Goal: Information Seeking & Learning: Learn about a topic

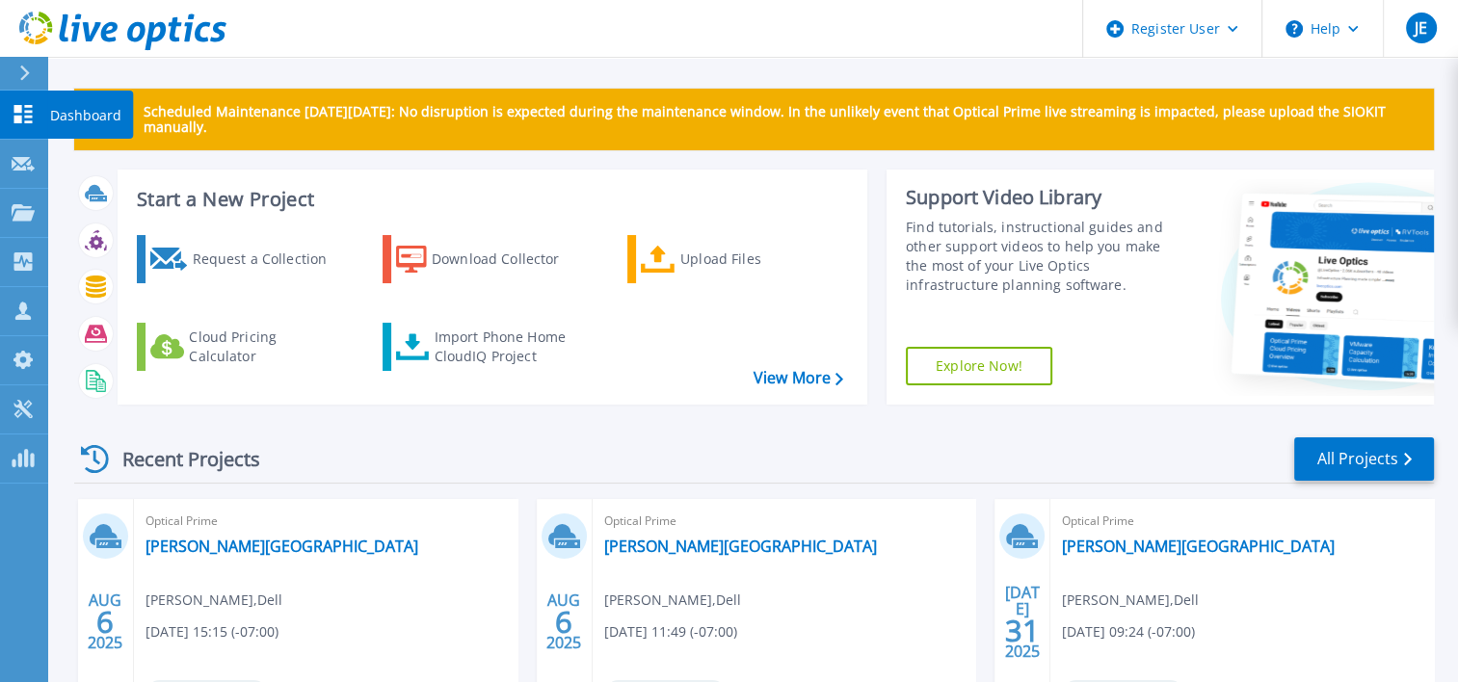
click at [81, 118] on p "Dashboard" at bounding box center [85, 116] width 71 height 50
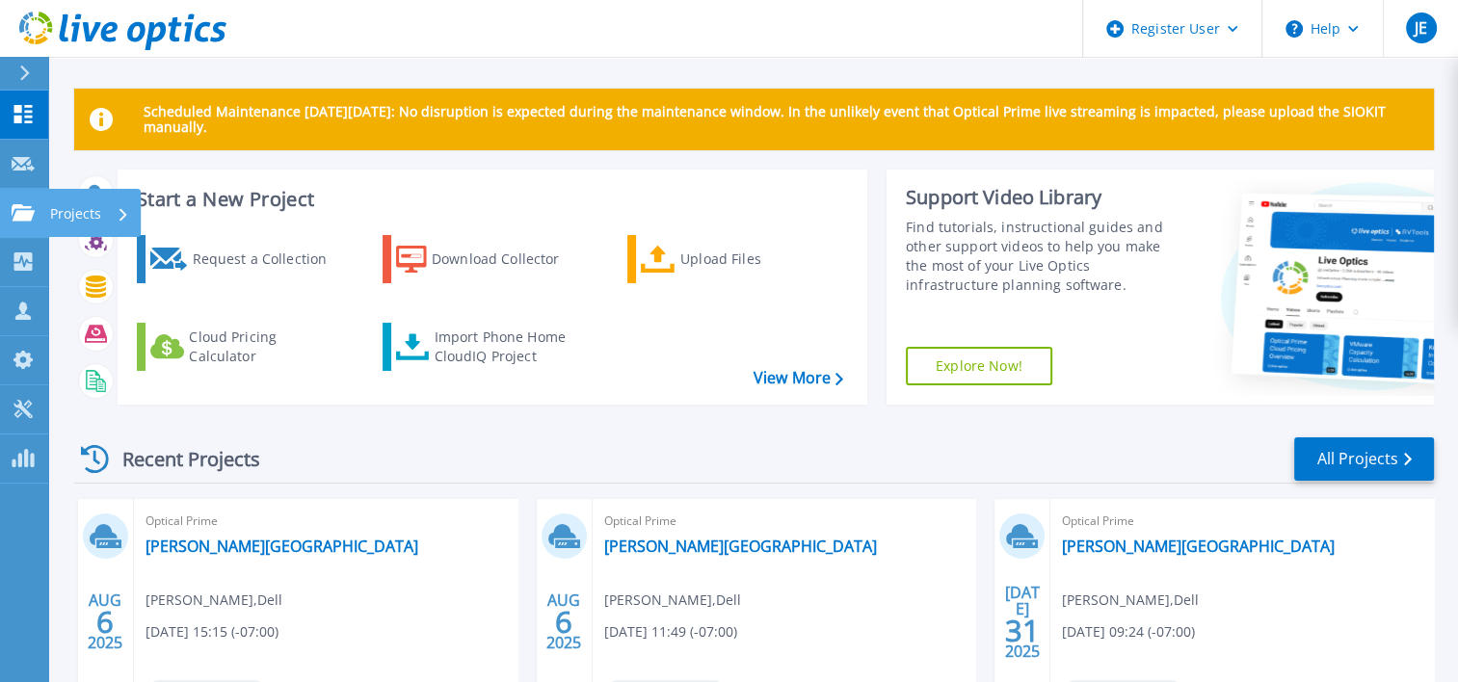
click at [91, 204] on p "Projects" at bounding box center [75, 214] width 51 height 50
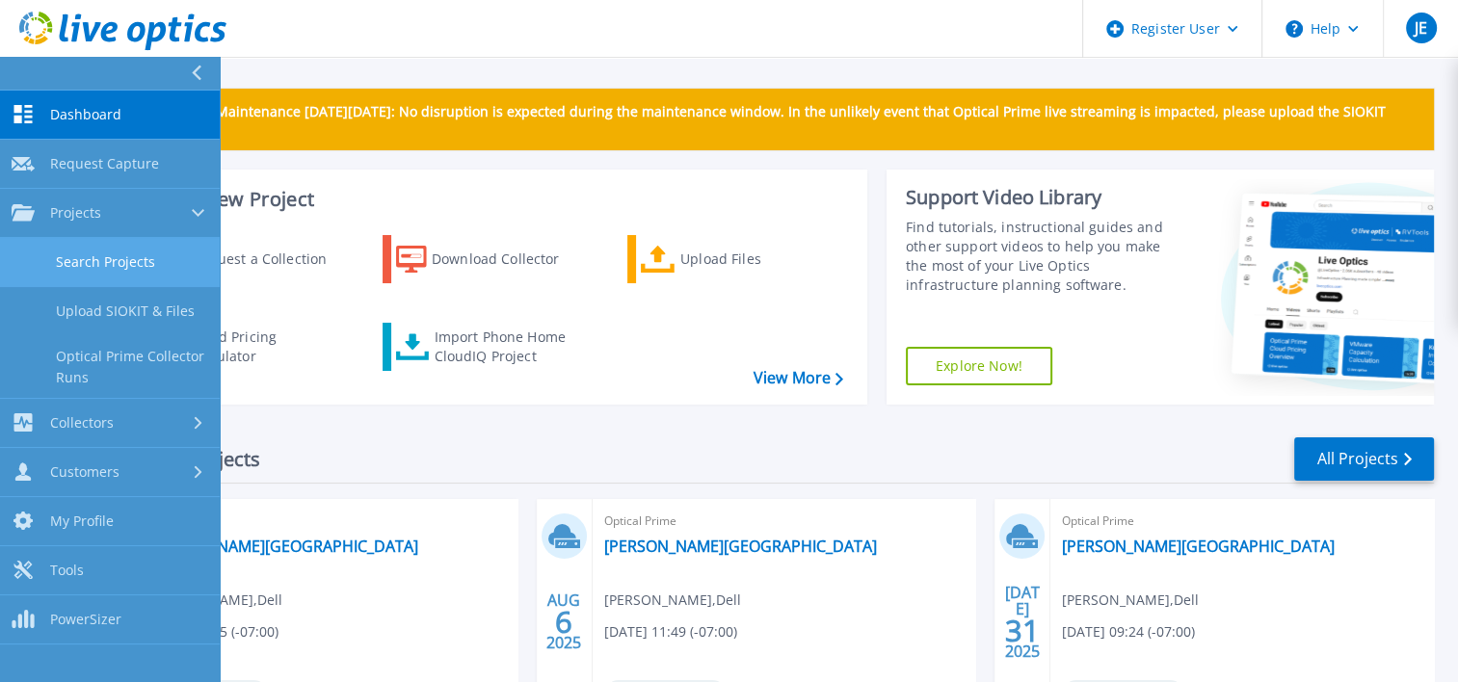
click at [121, 257] on link "Search Projects" at bounding box center [110, 262] width 220 height 49
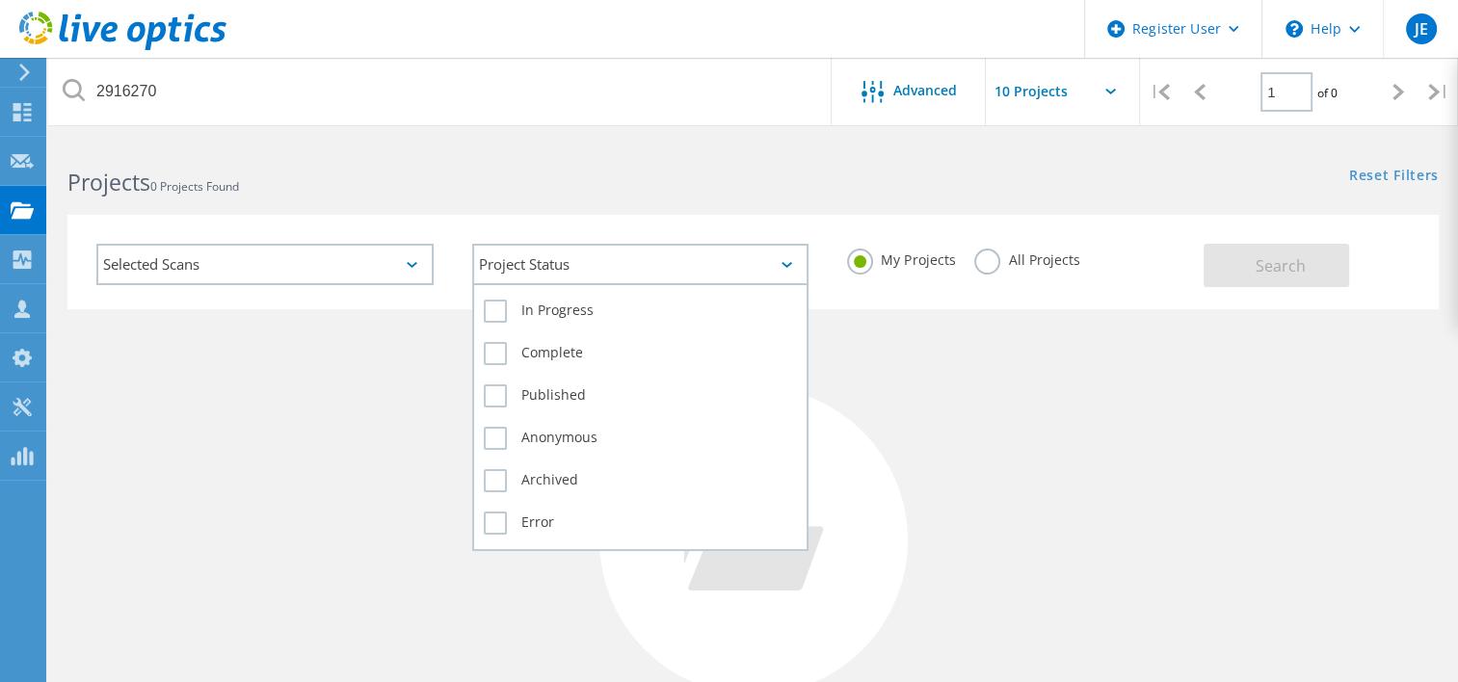
click at [619, 261] on div "Project Status" at bounding box center [640, 264] width 337 height 41
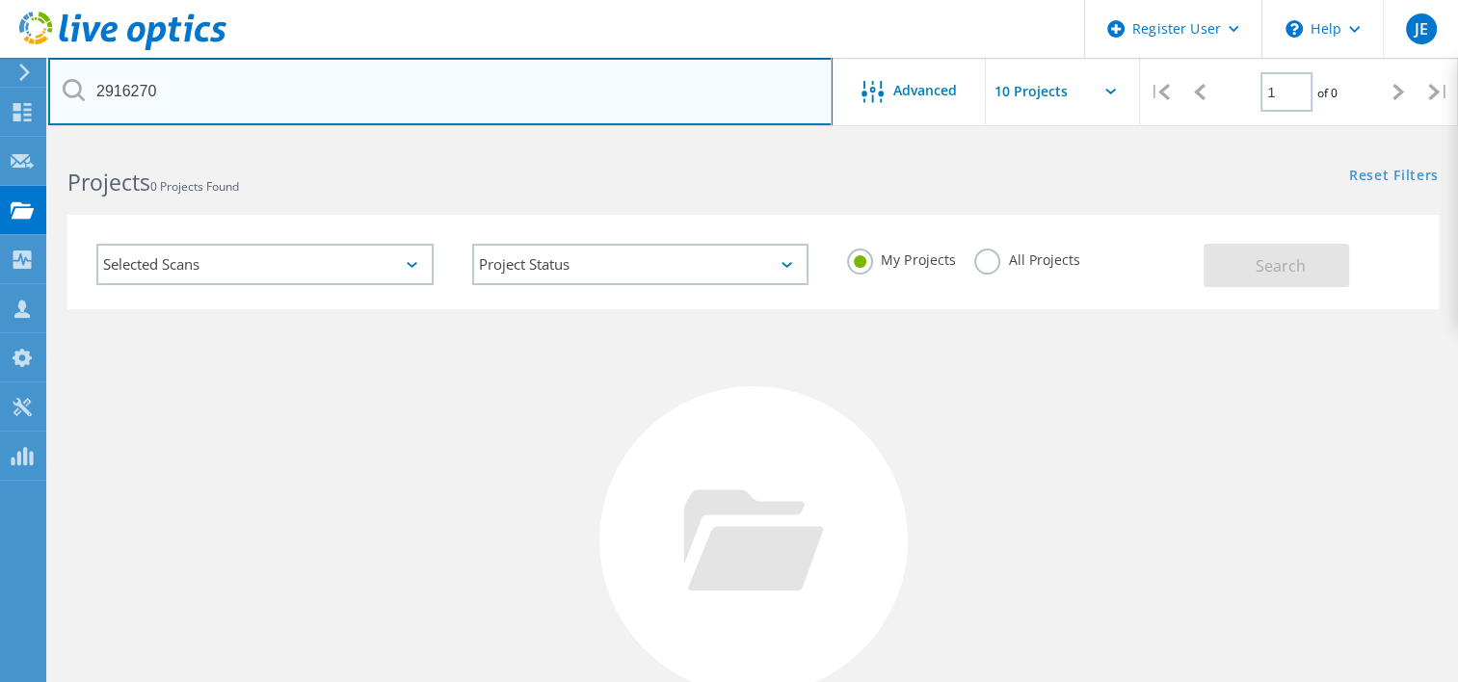
click at [367, 100] on input "2916270" at bounding box center [440, 91] width 784 height 67
type input "fidelis"
click at [367, 100] on input "fidelis" at bounding box center [440, 91] width 784 height 67
click at [710, 99] on input "fidelis" at bounding box center [440, 91] width 784 height 67
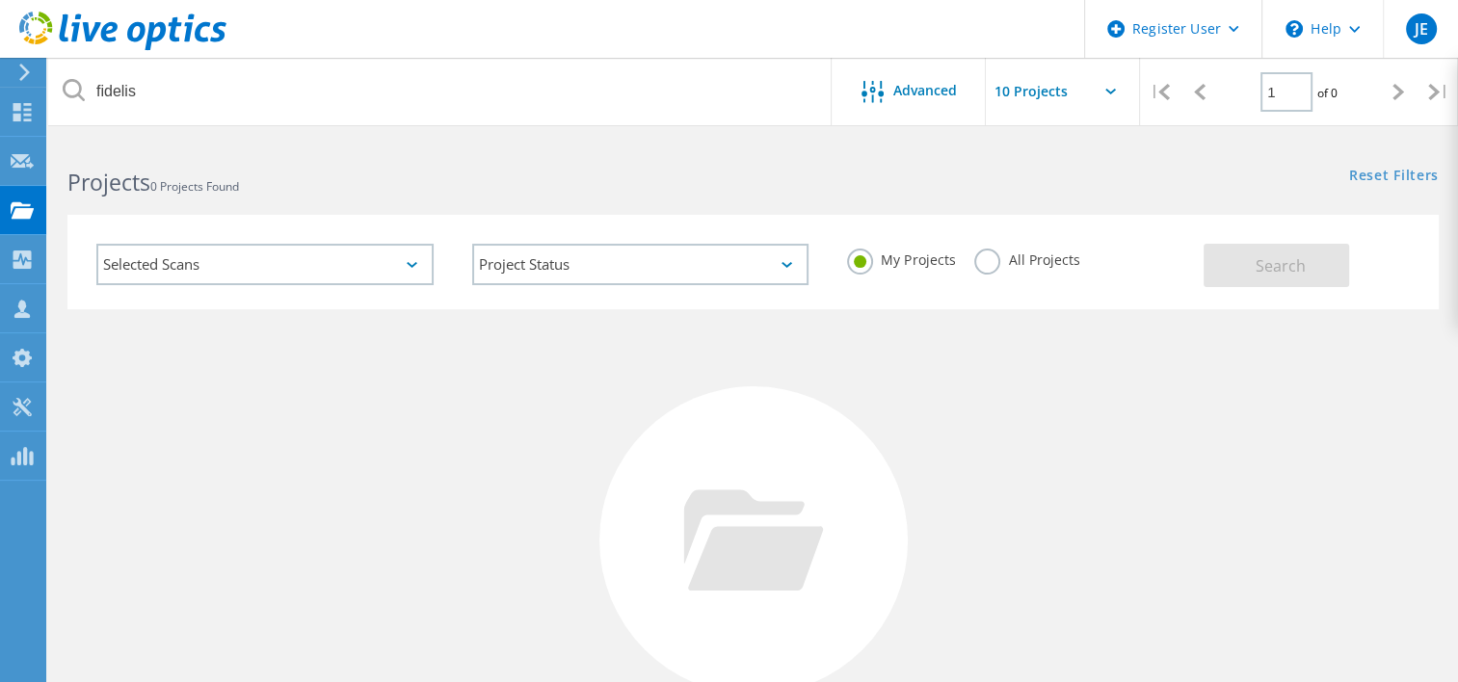
click at [979, 263] on label "All Projects" at bounding box center [1026, 258] width 105 height 18
click at [0, 0] on input "All Projects" at bounding box center [0, 0] width 0 height 0
click at [1289, 270] on span "Search" at bounding box center [1281, 265] width 50 height 21
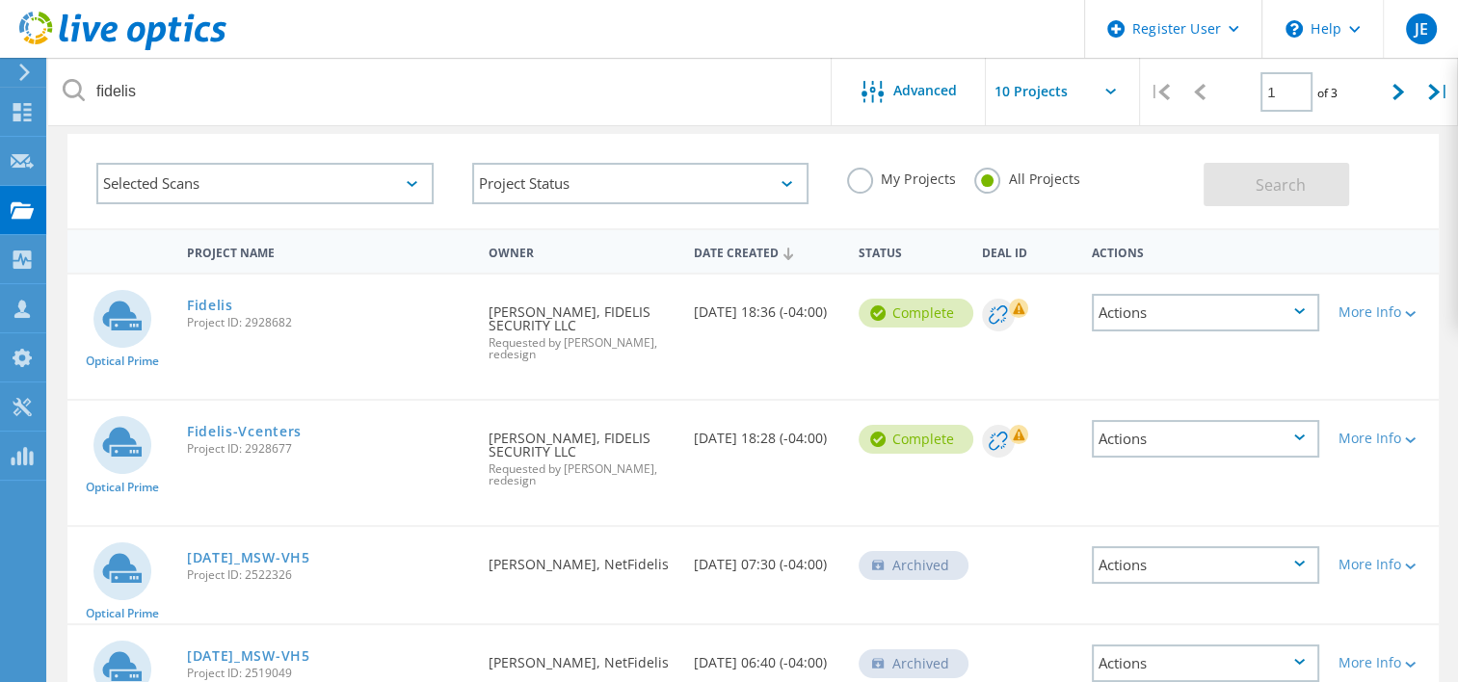
scroll to position [80, 0]
click at [265, 435] on link "Fidelis-Vcenters" at bounding box center [244, 432] width 115 height 13
click at [208, 305] on link "Fidelis" at bounding box center [210, 306] width 46 height 13
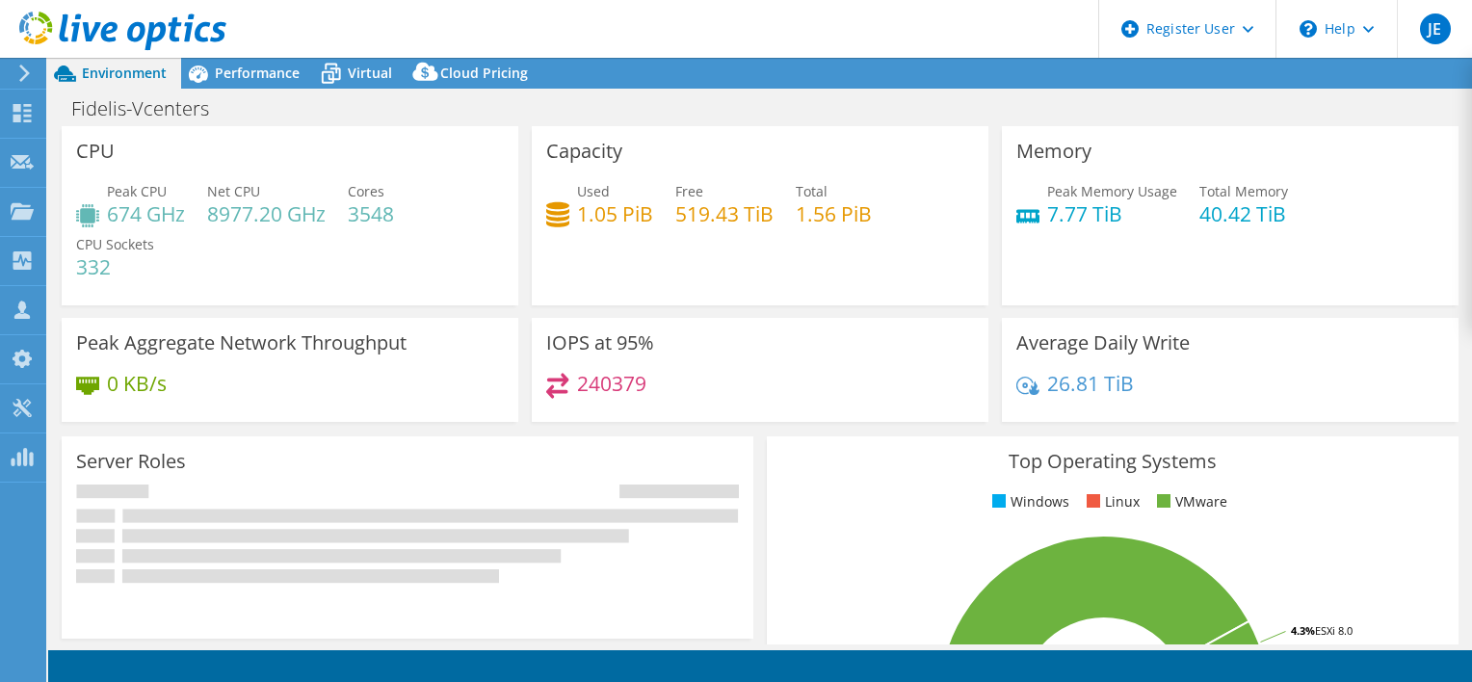
select select "USD"
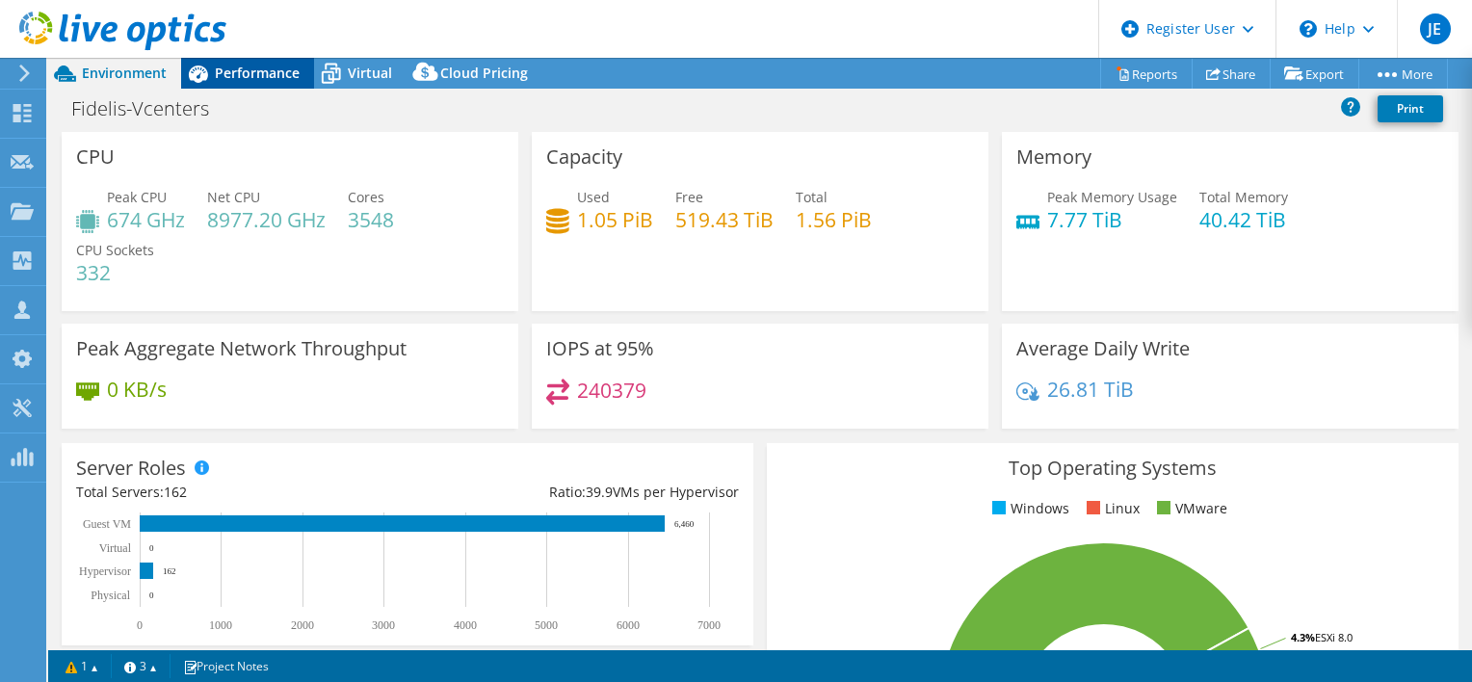
click at [255, 62] on div "Performance" at bounding box center [247, 73] width 133 height 31
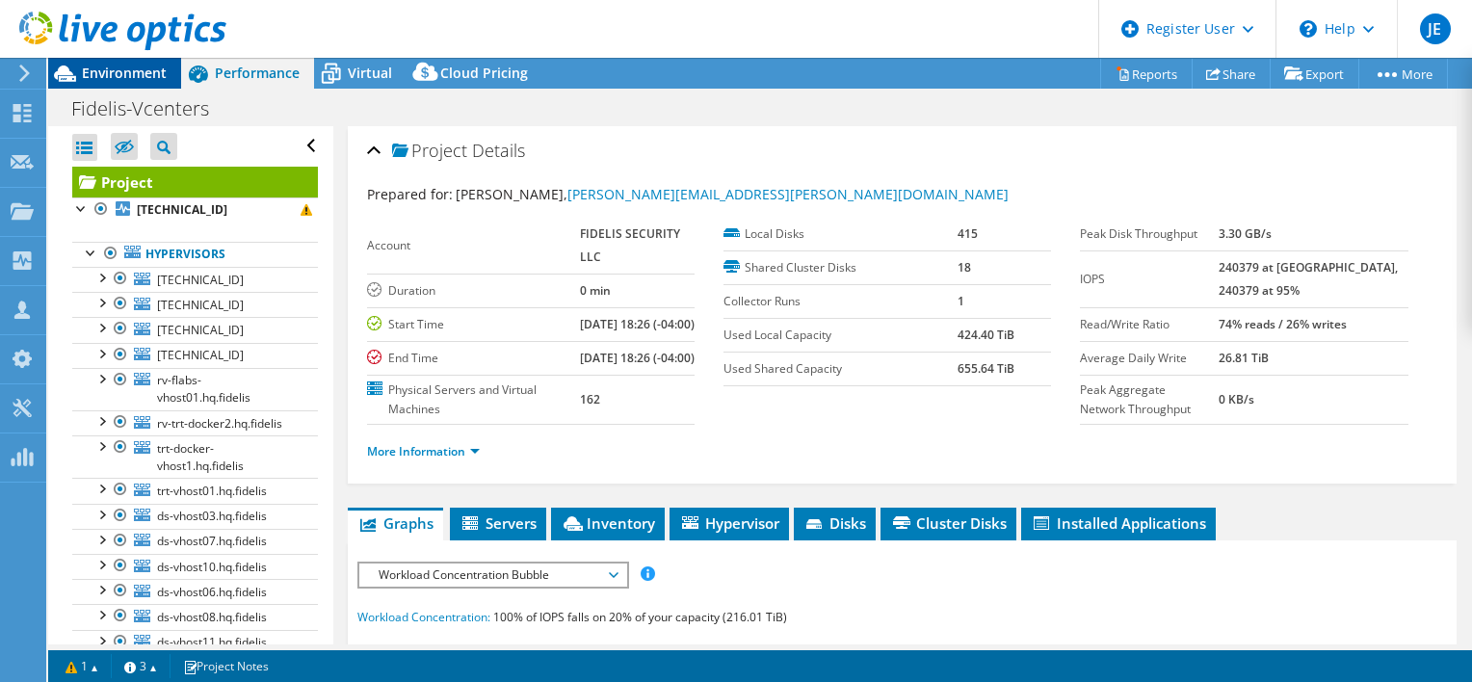
click at [104, 73] on span "Environment" at bounding box center [124, 73] width 85 height 18
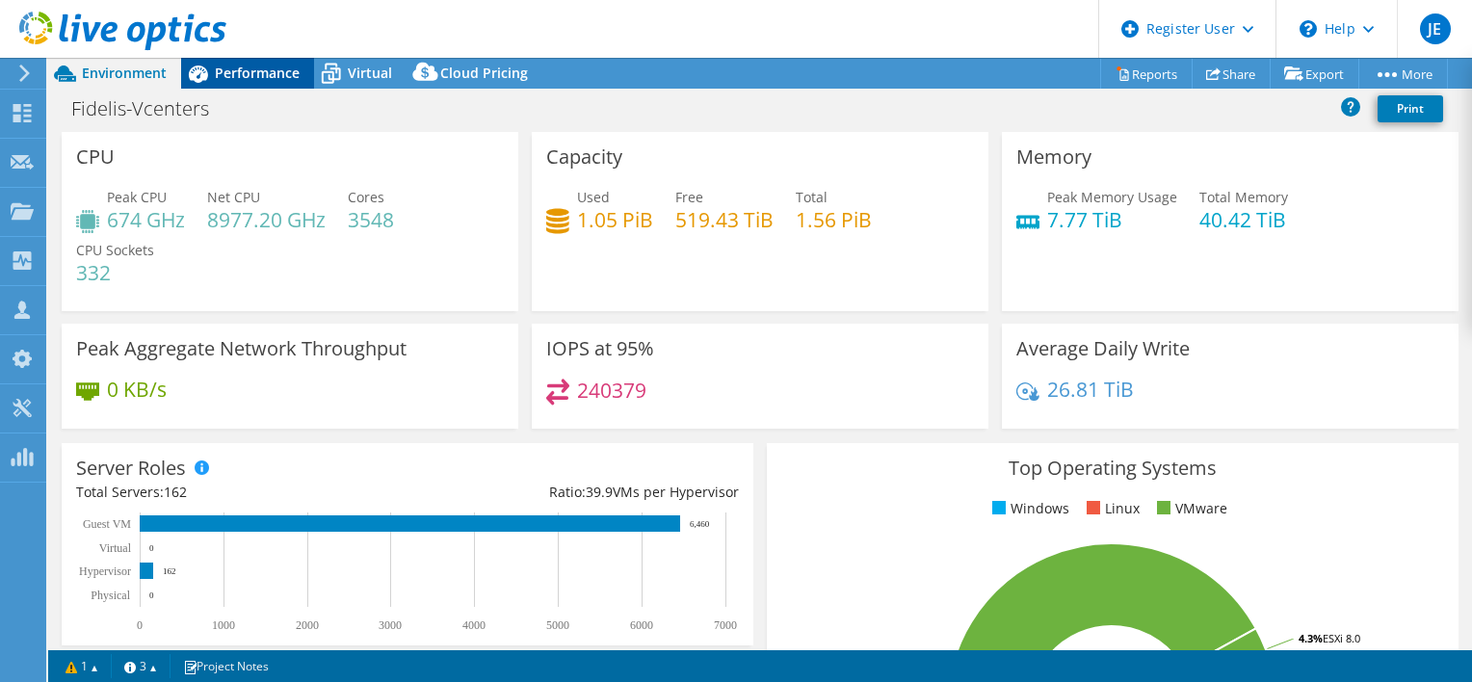
click at [285, 66] on span "Performance" at bounding box center [257, 73] width 85 height 18
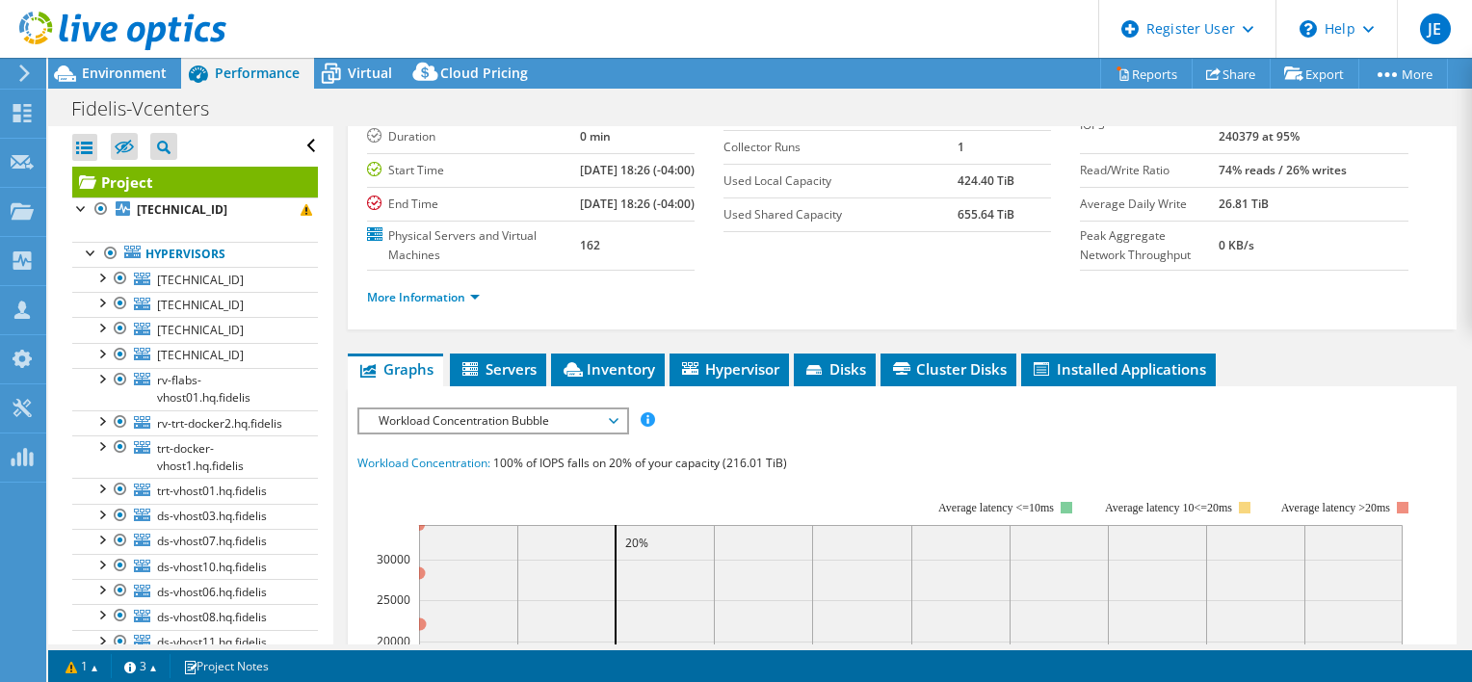
scroll to position [260, 0]
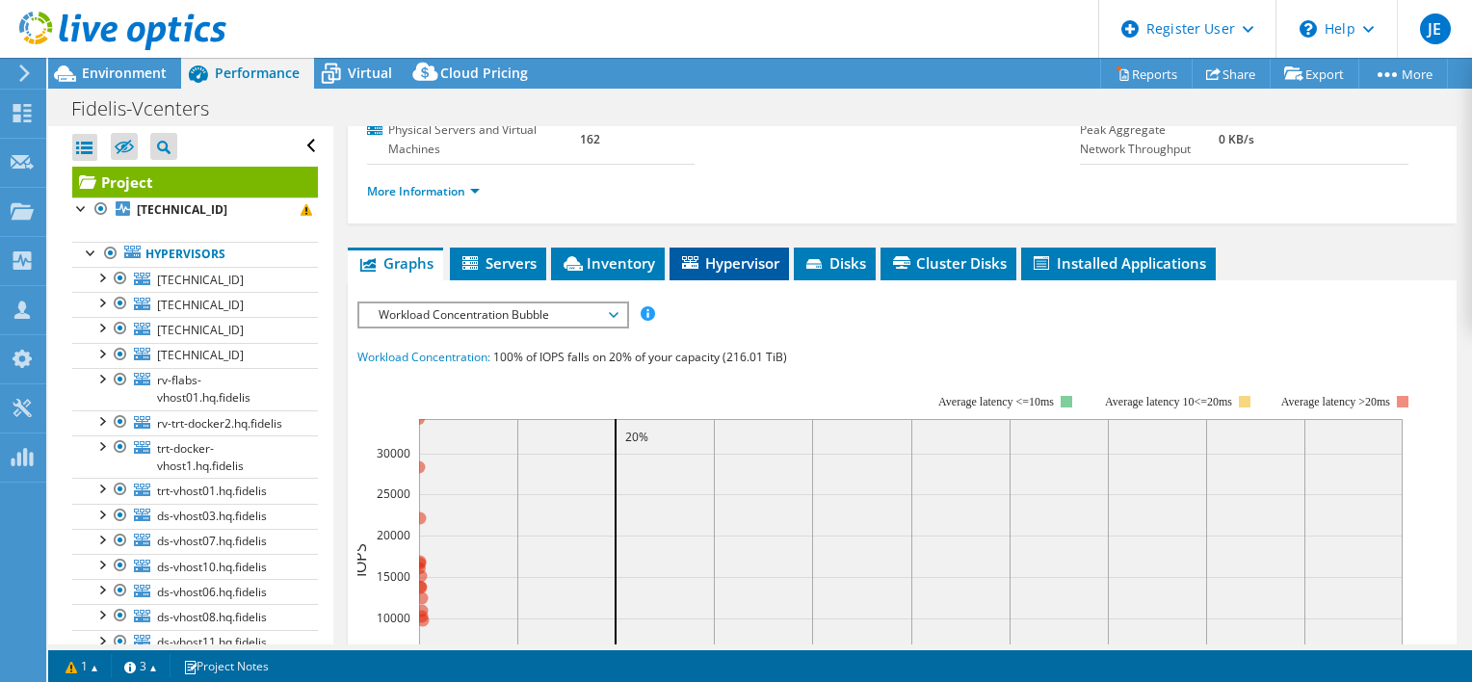
click at [729, 280] on li "Hypervisor" at bounding box center [729, 264] width 119 height 33
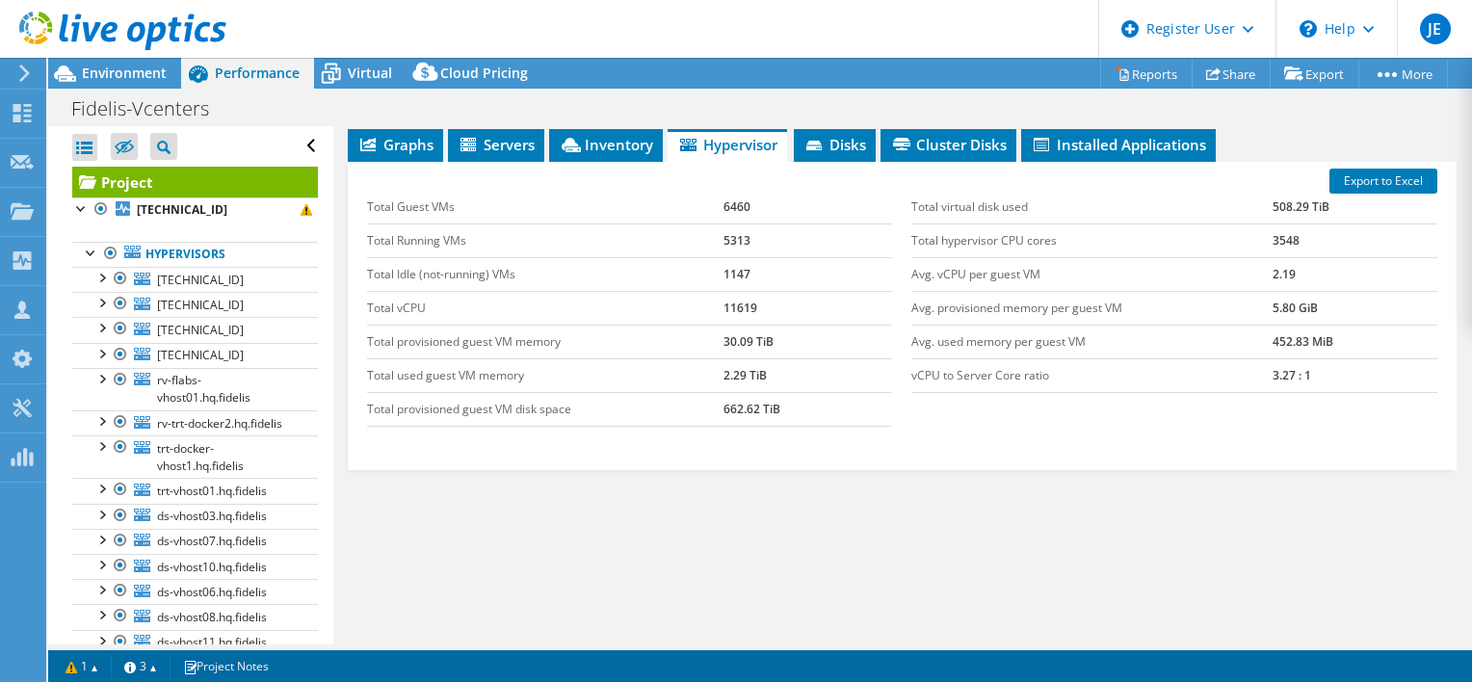
scroll to position [324, 0]
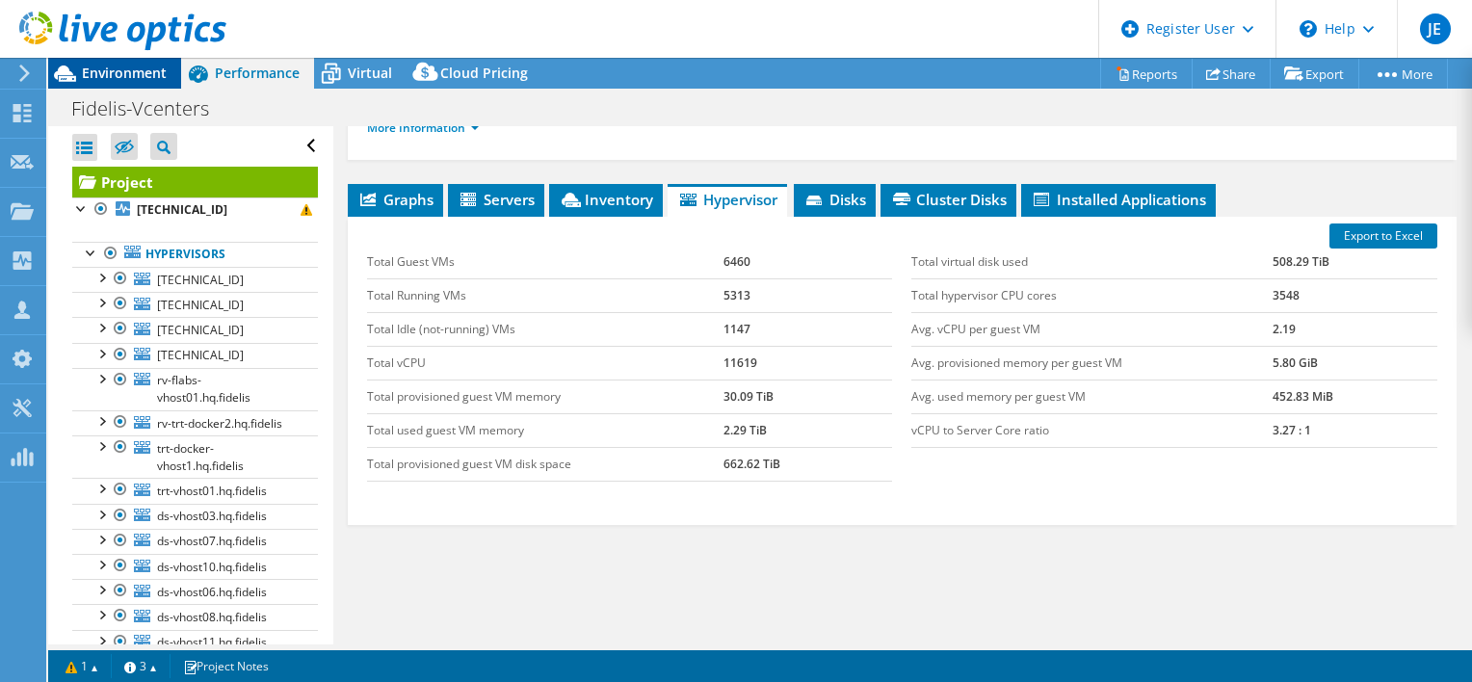
click at [108, 71] on span "Environment" at bounding box center [124, 73] width 85 height 18
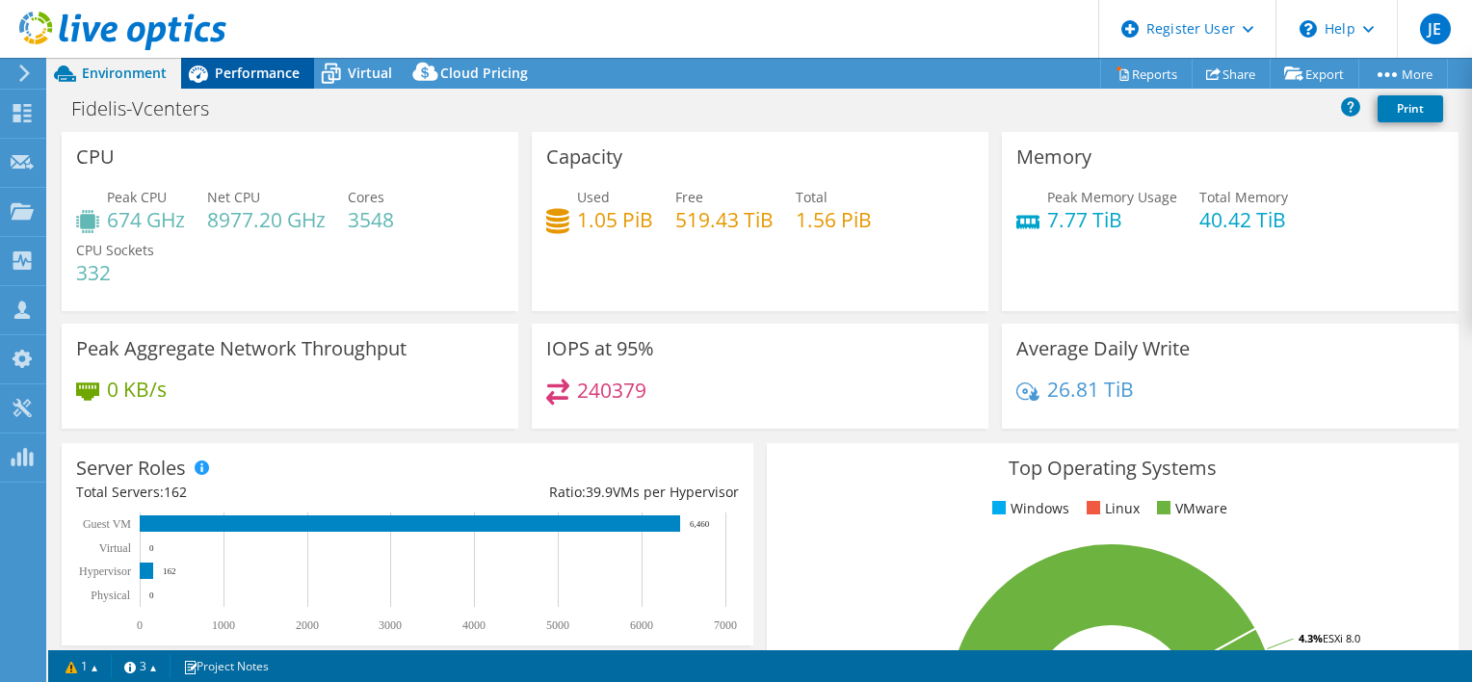
click at [252, 73] on span "Performance" at bounding box center [257, 73] width 85 height 18
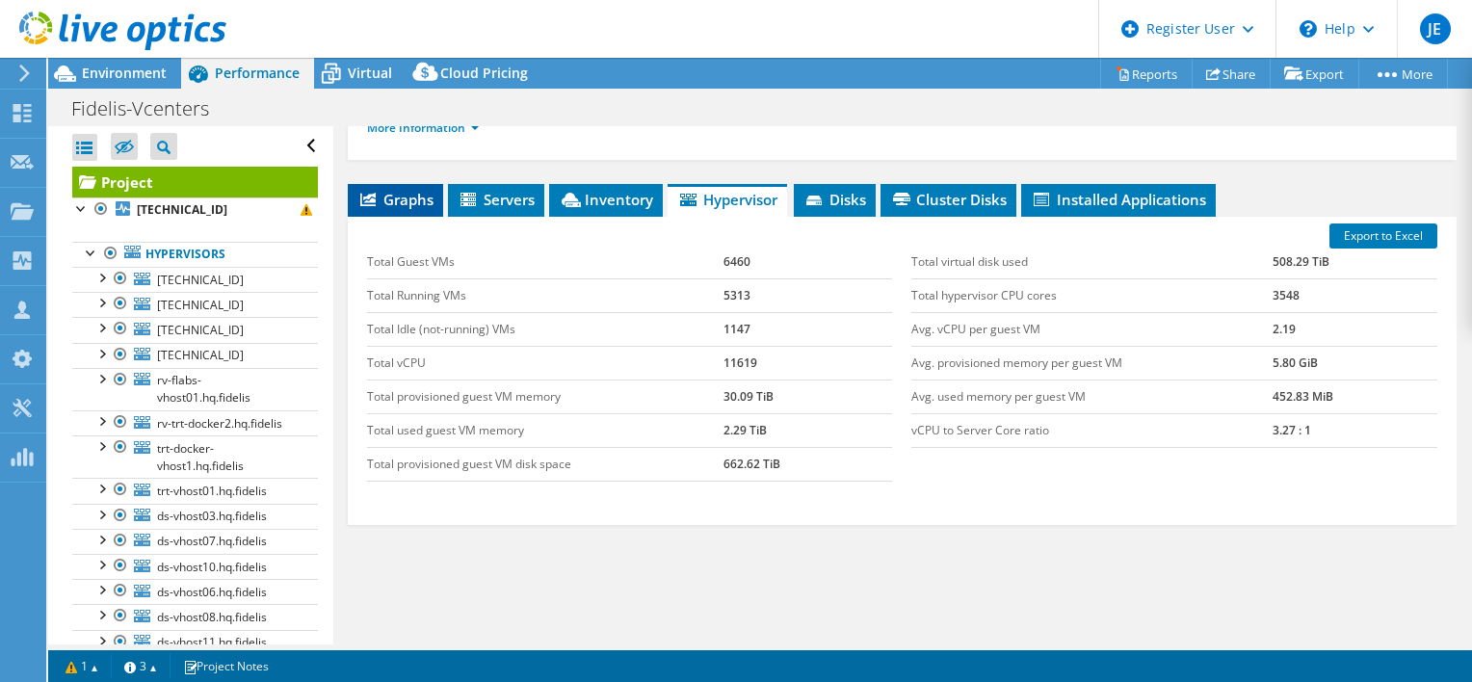
click at [404, 209] on span "Graphs" at bounding box center [396, 199] width 76 height 19
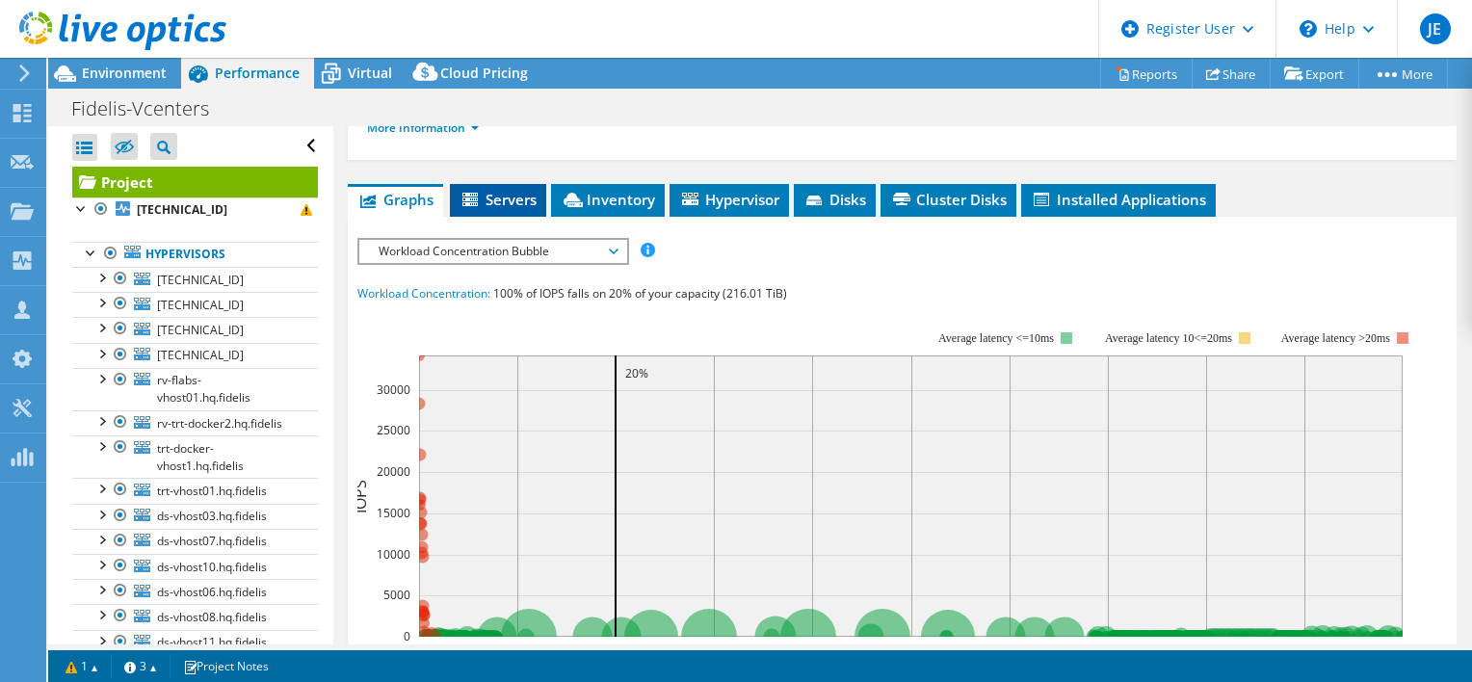
click at [507, 209] on span "Servers" at bounding box center [498, 199] width 77 height 19
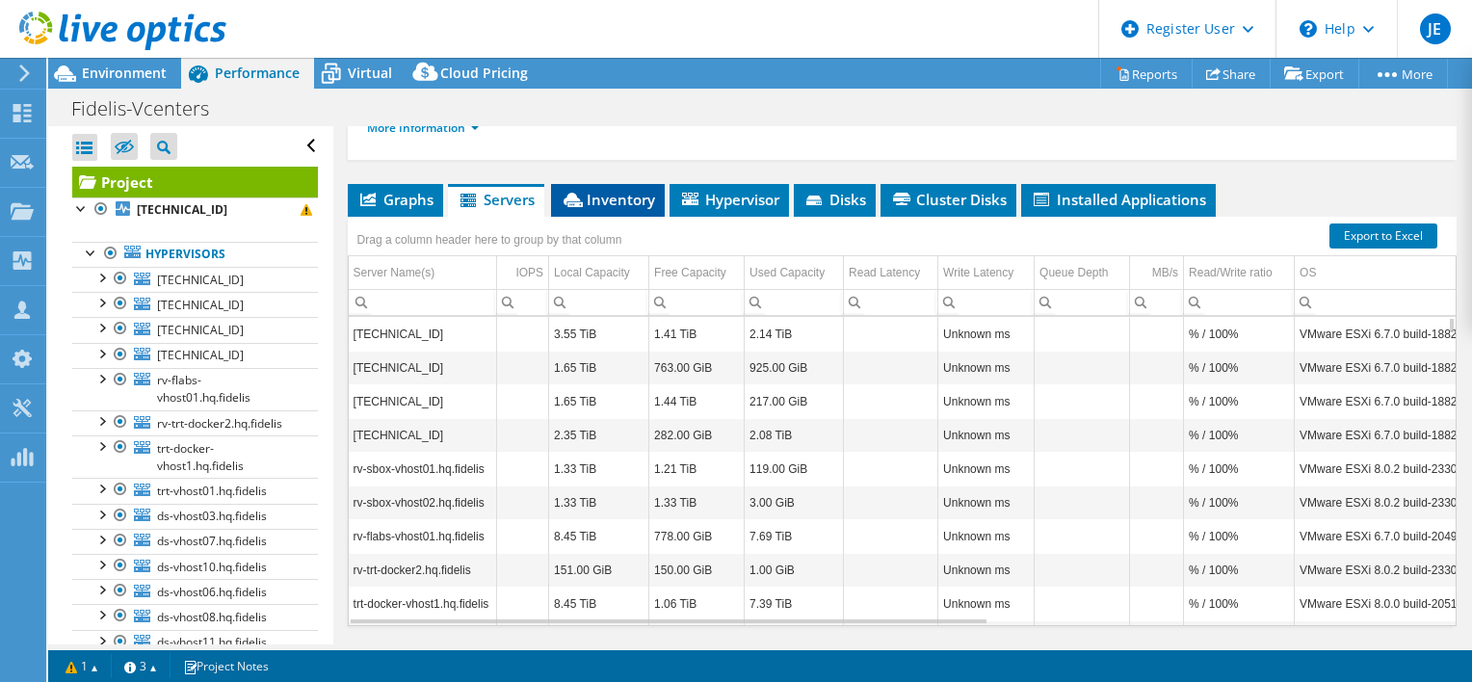
click at [613, 209] on span "Inventory" at bounding box center [608, 199] width 94 height 19
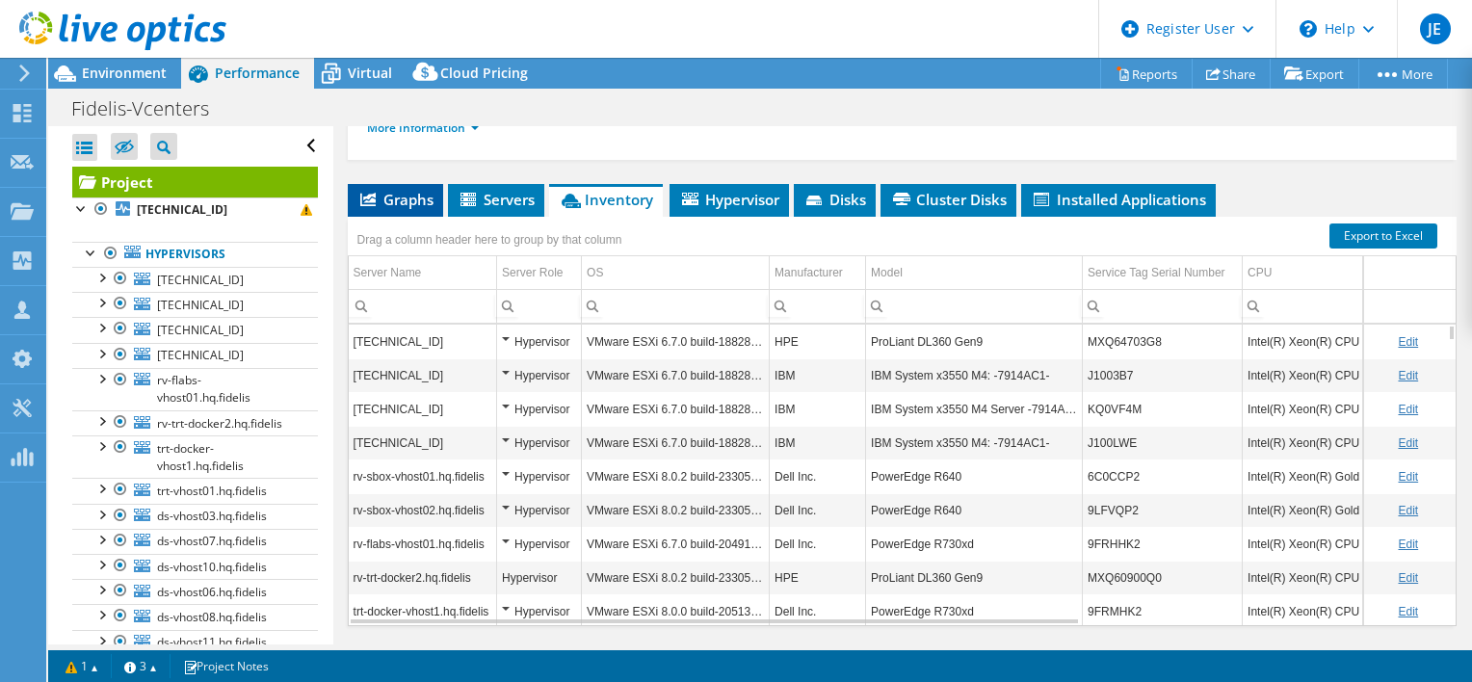
click at [385, 209] on span "Graphs" at bounding box center [396, 199] width 76 height 19
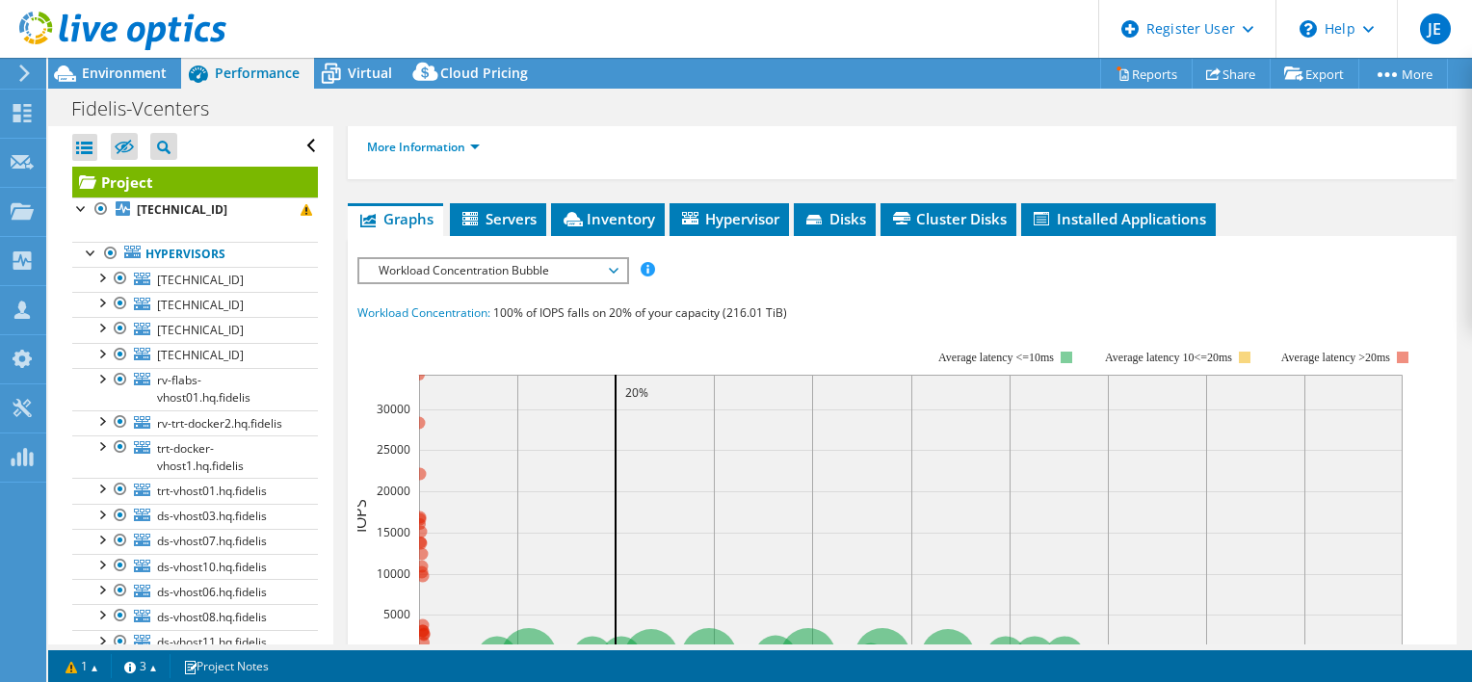
scroll to position [299, 0]
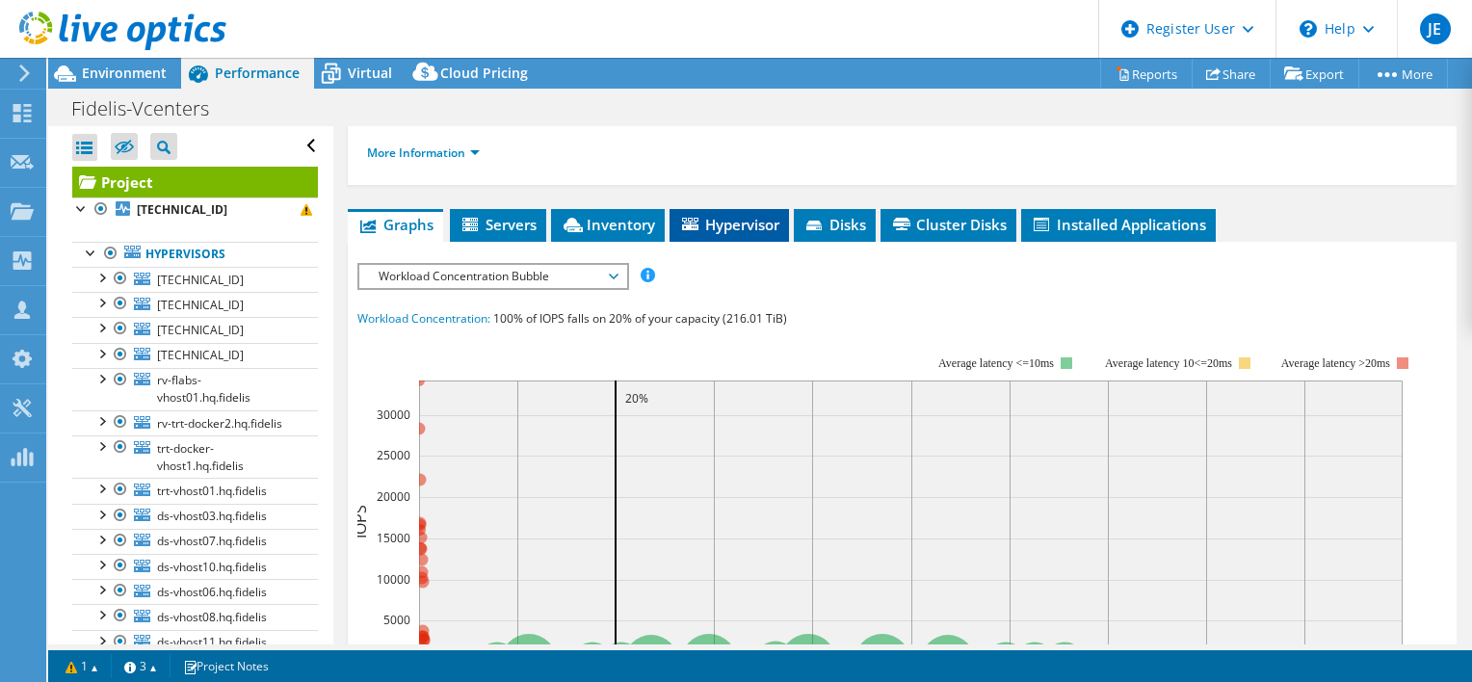
click at [707, 234] on span "Hypervisor" at bounding box center [729, 224] width 100 height 19
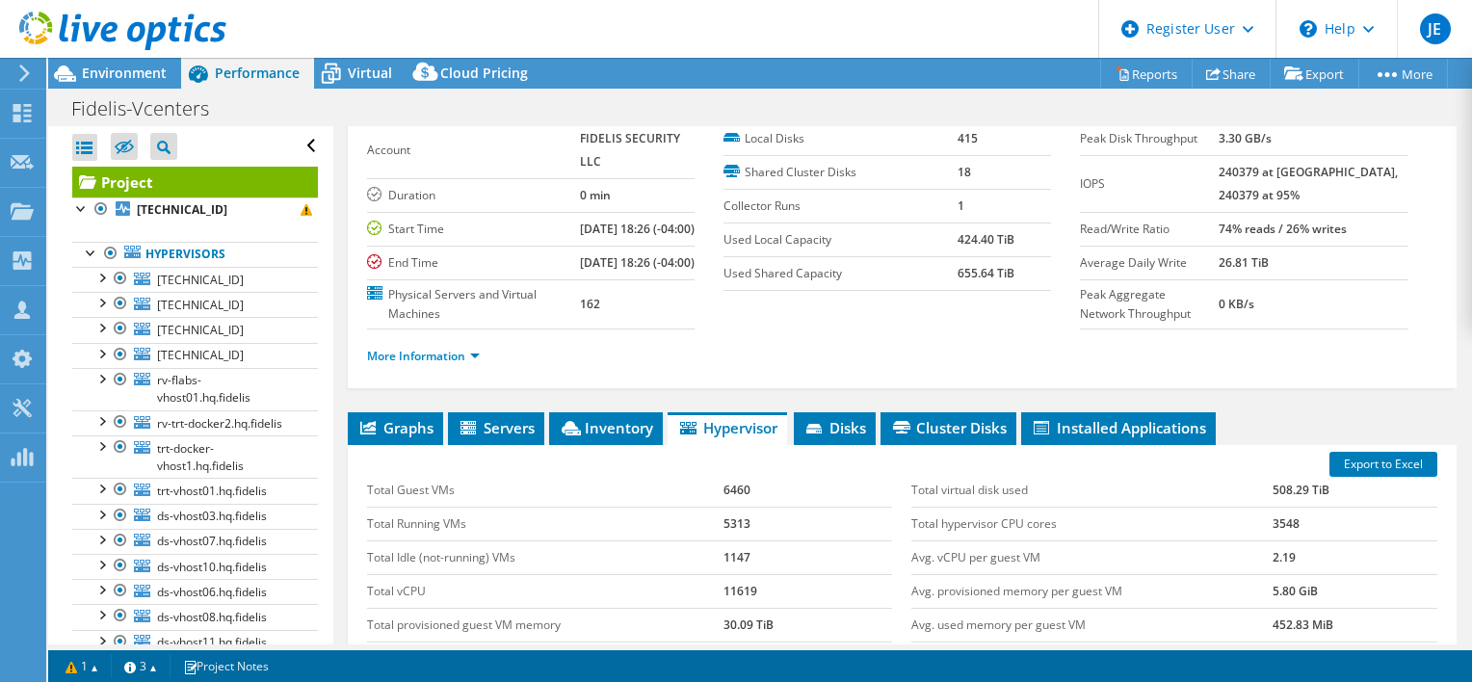
scroll to position [94, 0]
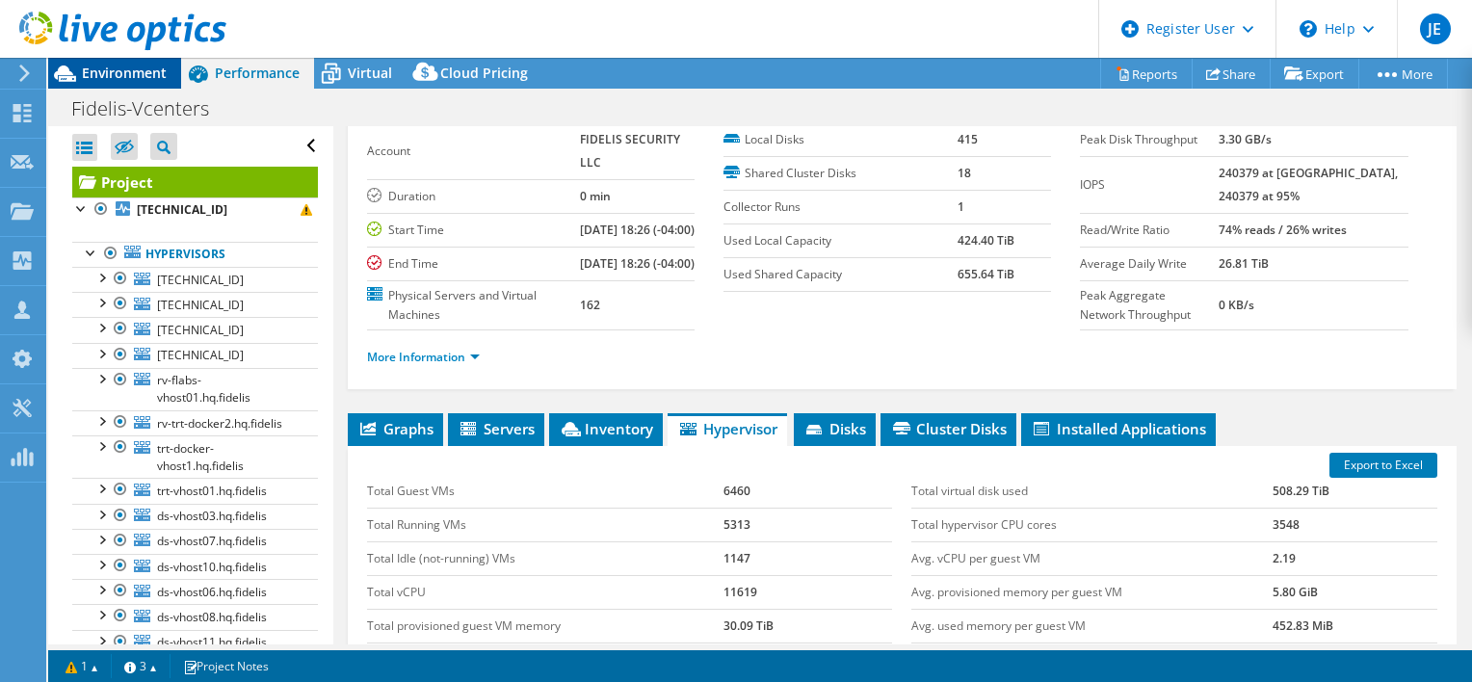
click at [107, 73] on span "Environment" at bounding box center [124, 73] width 85 height 18
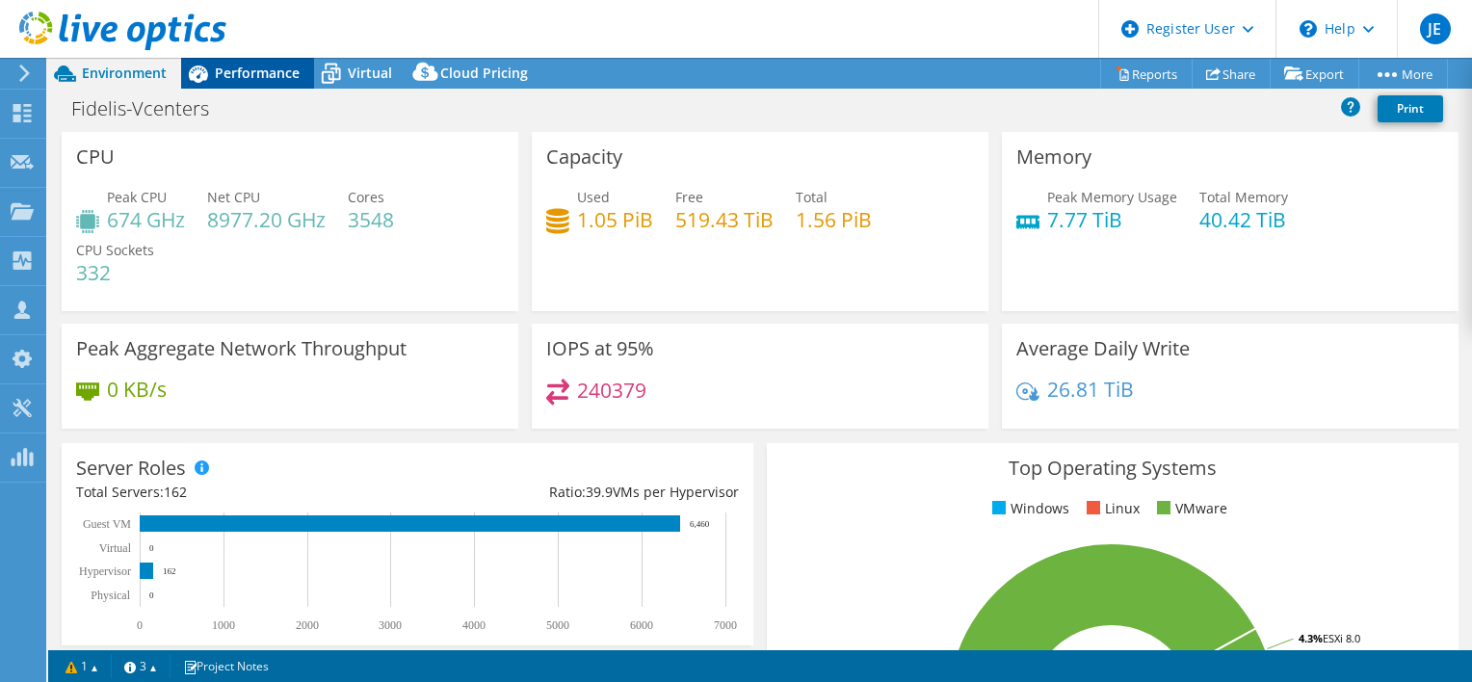
click at [250, 69] on span "Performance" at bounding box center [257, 73] width 85 height 18
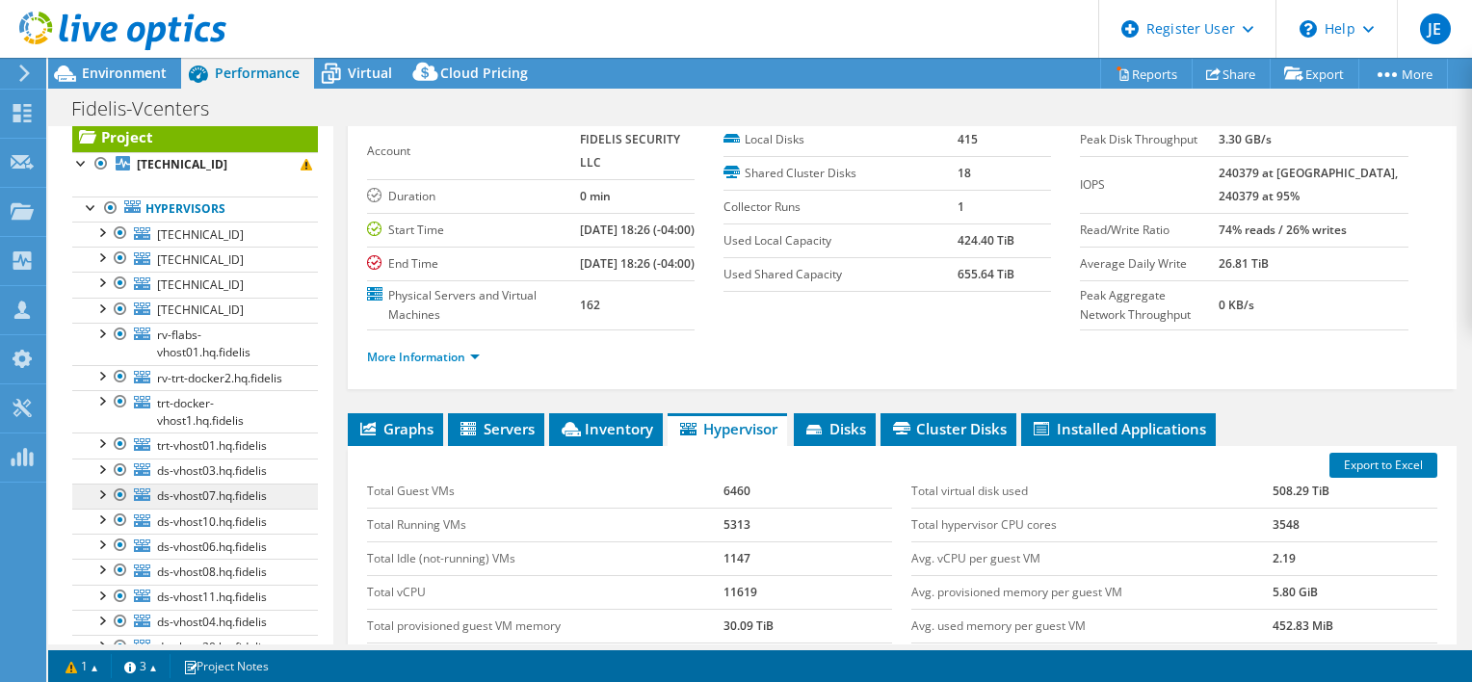
scroll to position [246, 0]
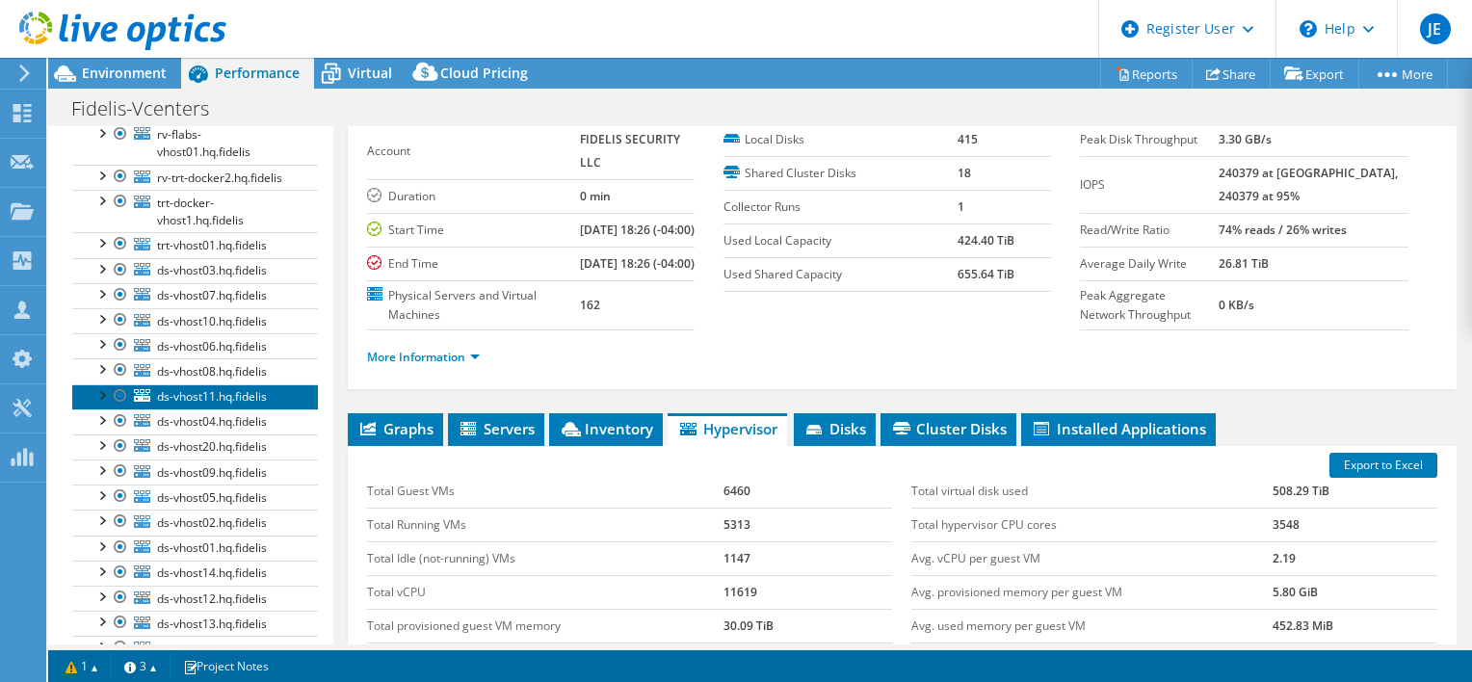
click at [236, 403] on span "ds-vhost11.hq.fidelis" at bounding box center [212, 396] width 110 height 16
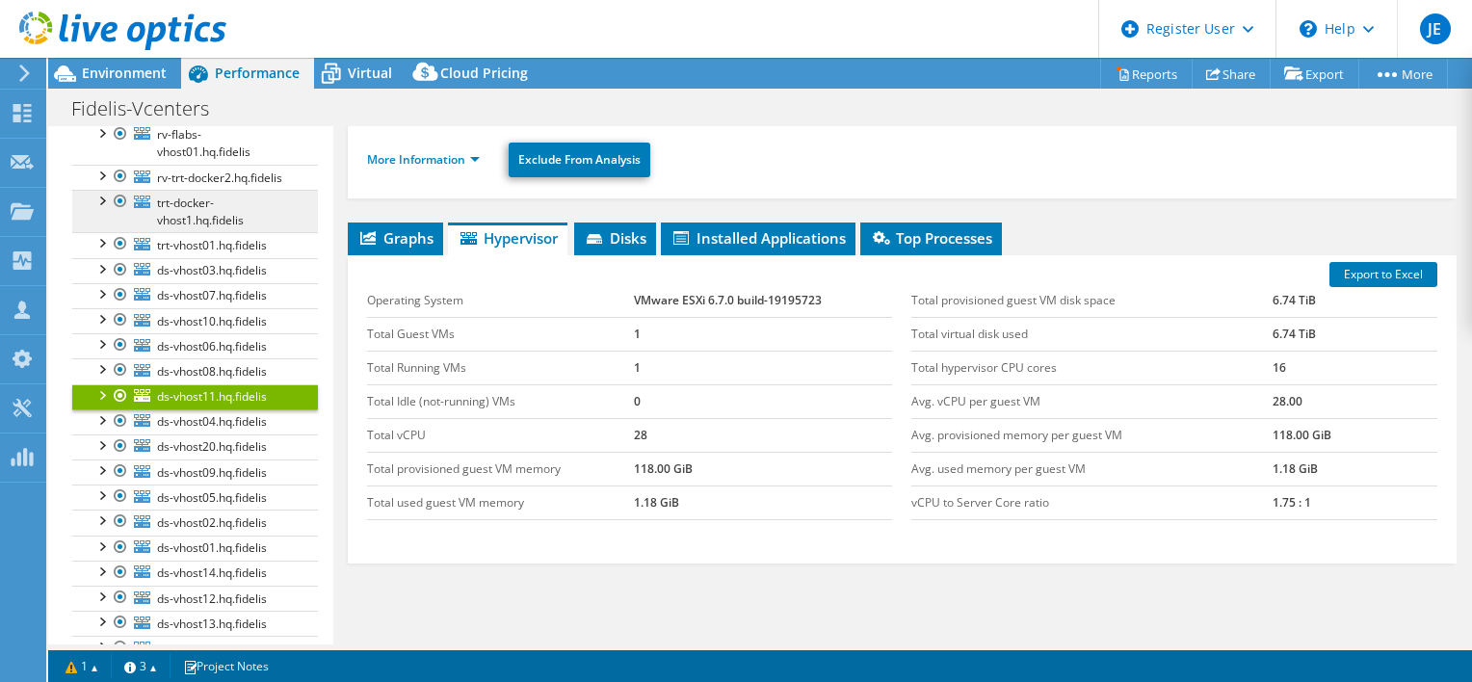
scroll to position [0, 0]
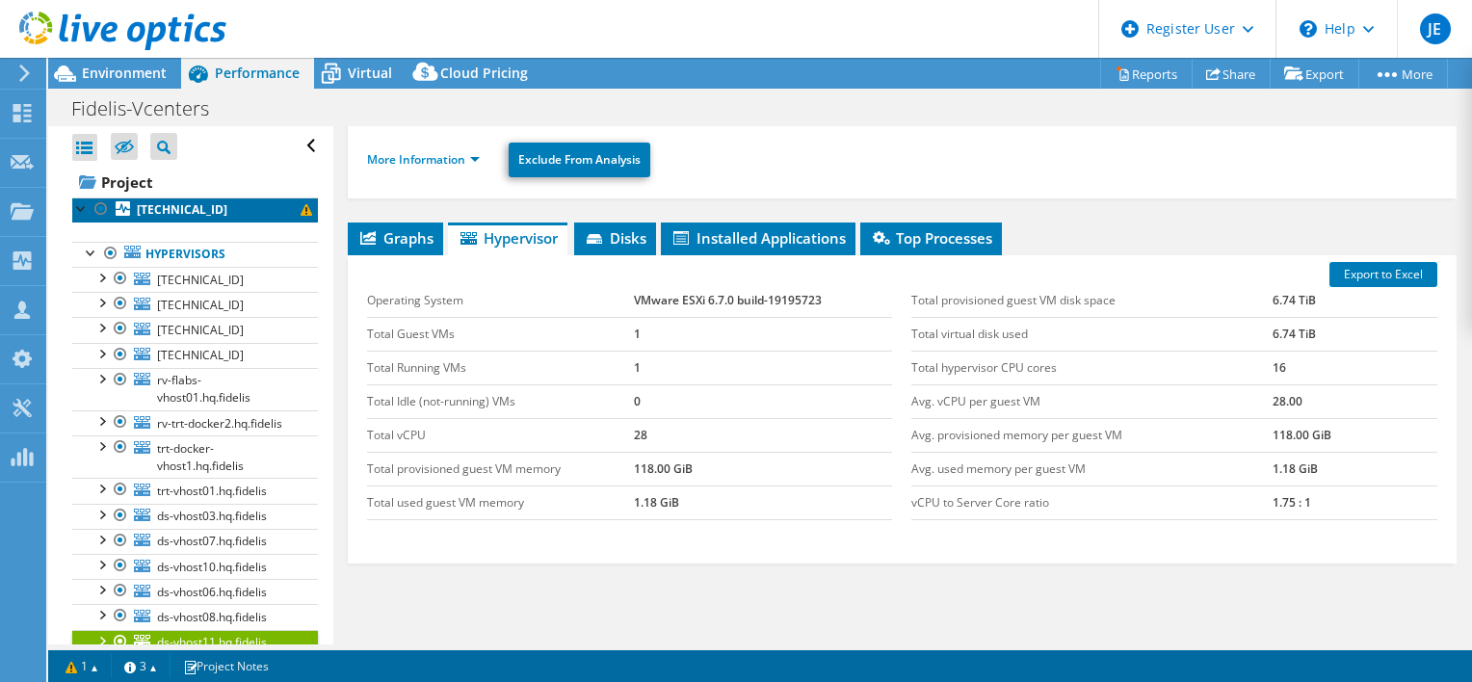
click at [178, 206] on b "[TECHNICAL_ID]" at bounding box center [182, 209] width 91 height 16
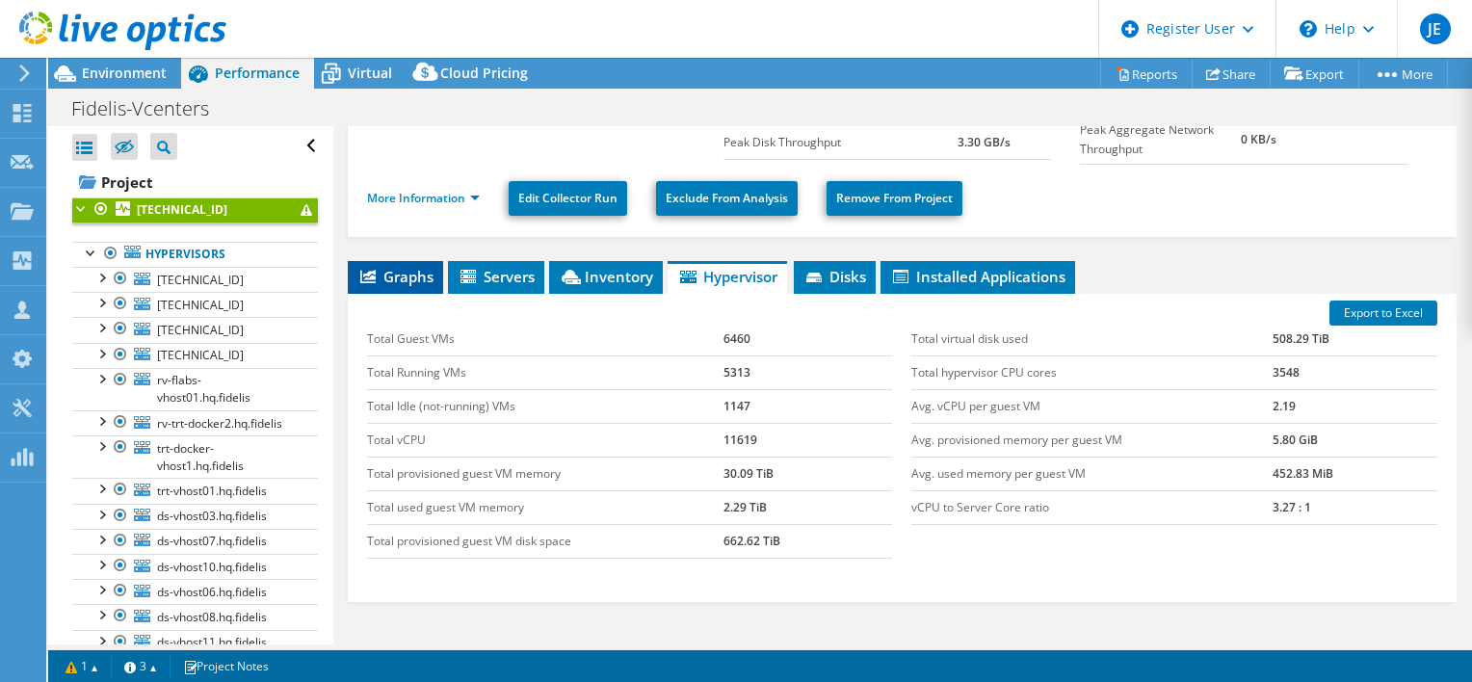
click at [400, 271] on span "Graphs" at bounding box center [396, 276] width 76 height 19
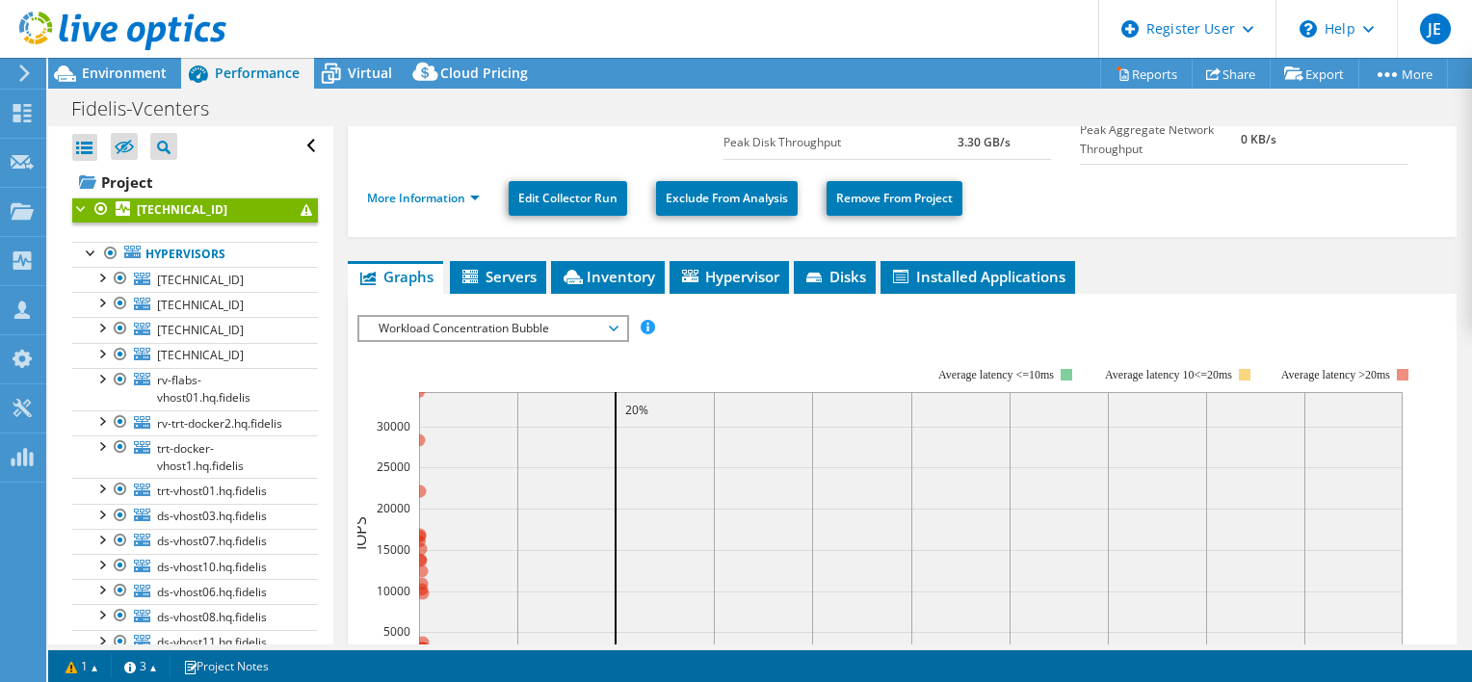
click at [490, 327] on span "Workload Concentration Bubble" at bounding box center [493, 328] width 248 height 23
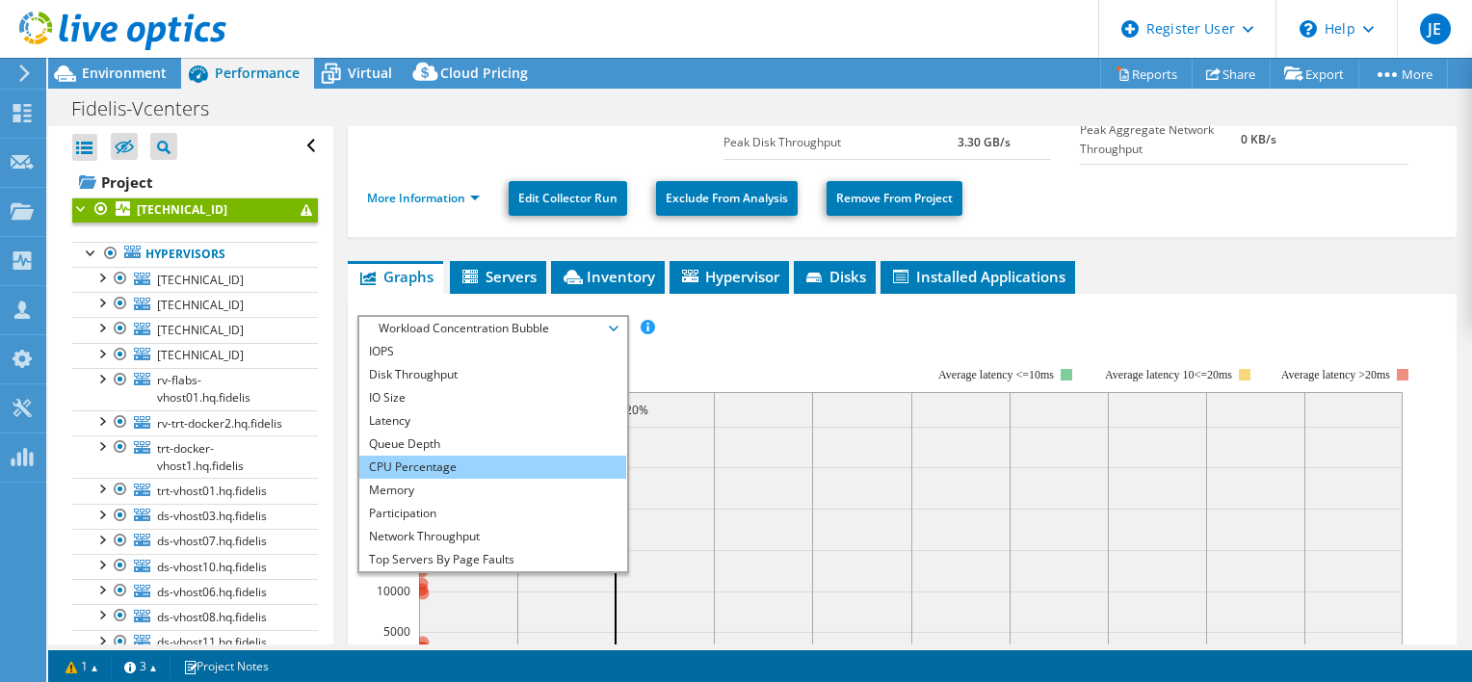
scroll to position [69, 0]
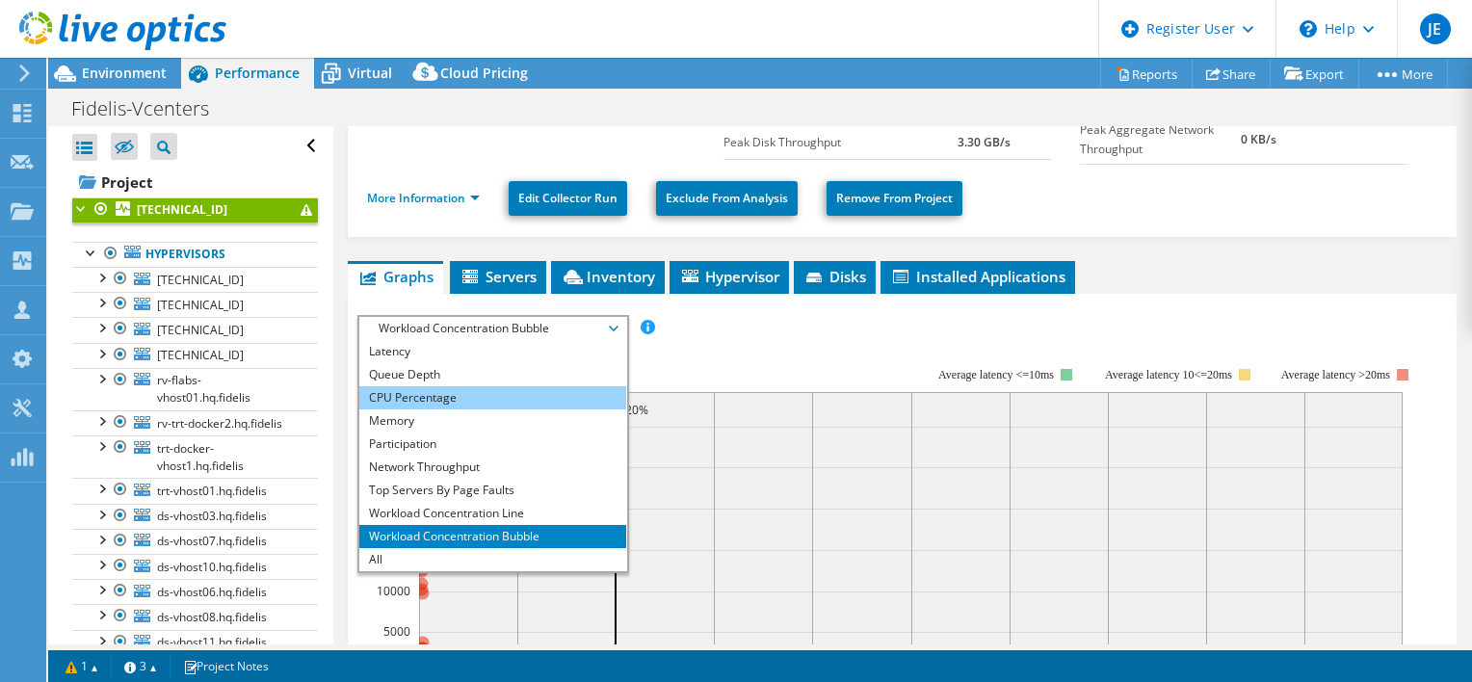
click at [469, 397] on li "CPU Percentage" at bounding box center [492, 397] width 267 height 23
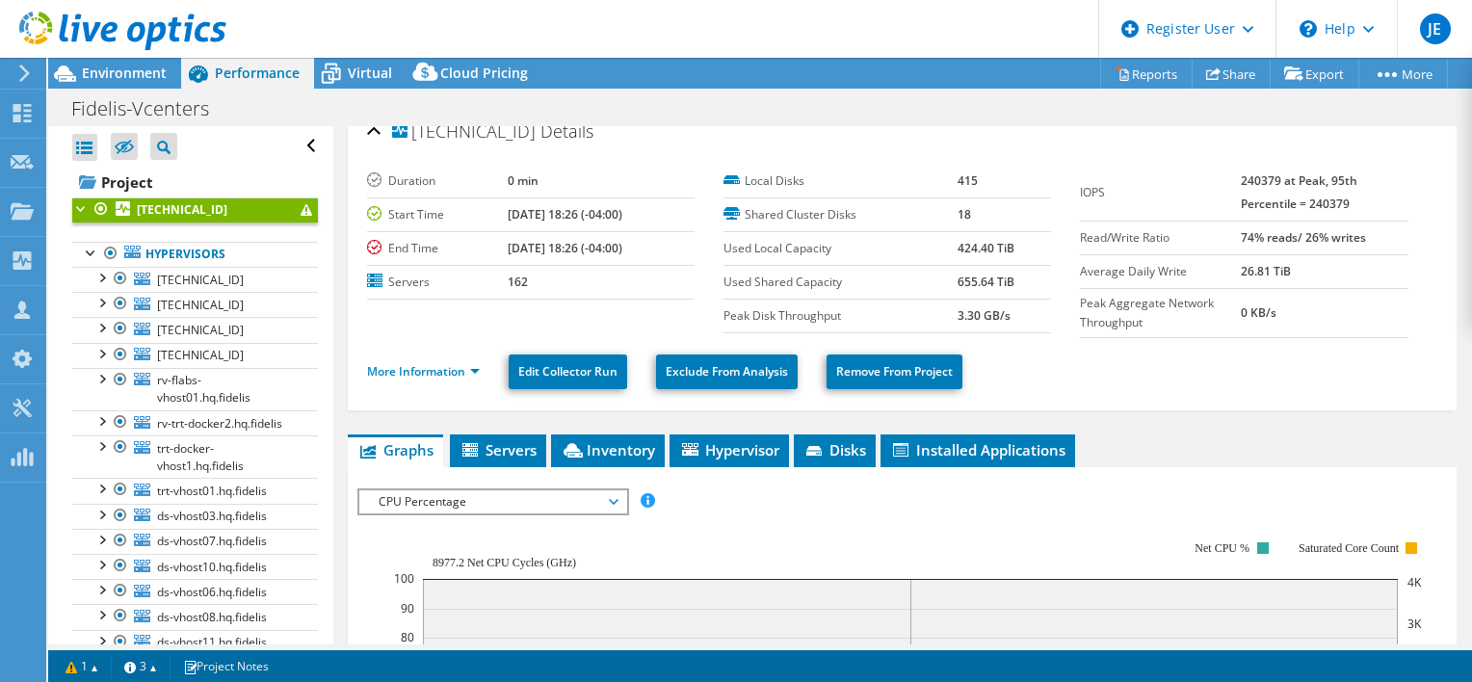
scroll to position [12, 0]
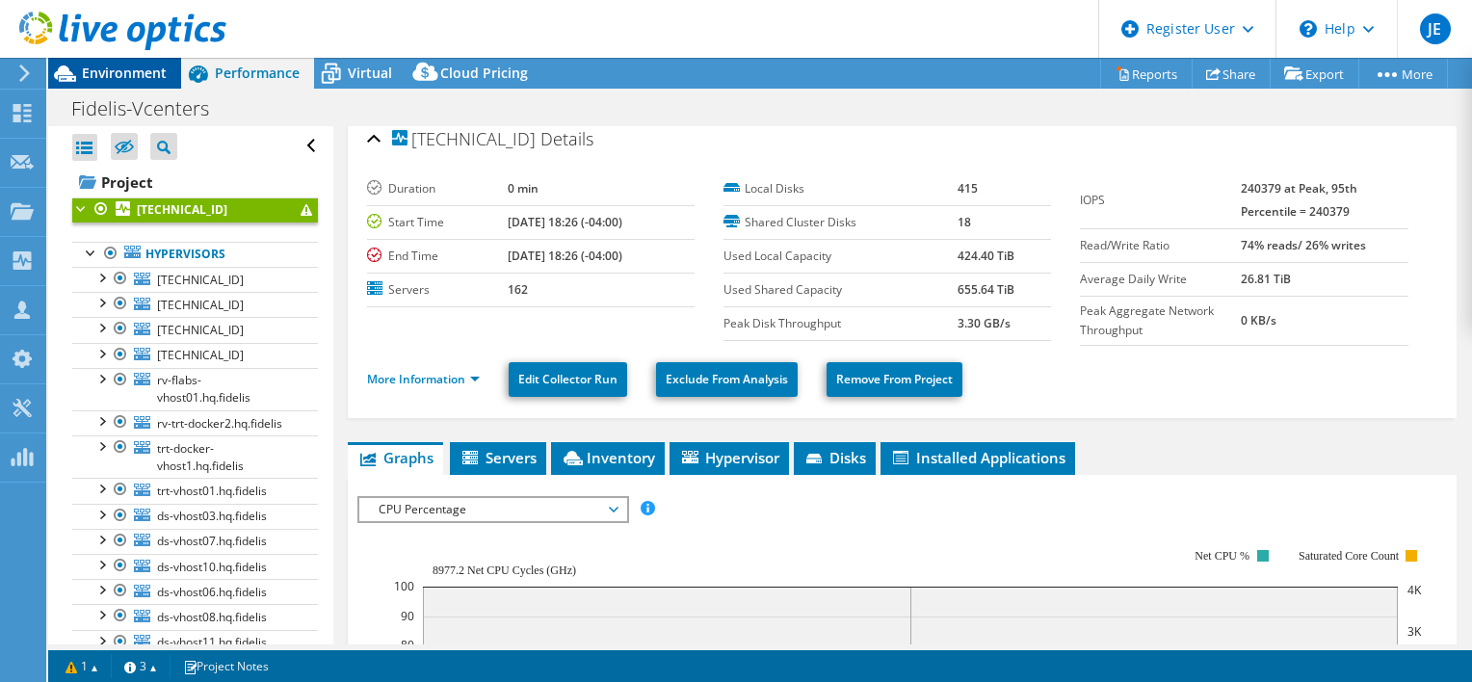
click at [91, 67] on span "Environment" at bounding box center [124, 73] width 85 height 18
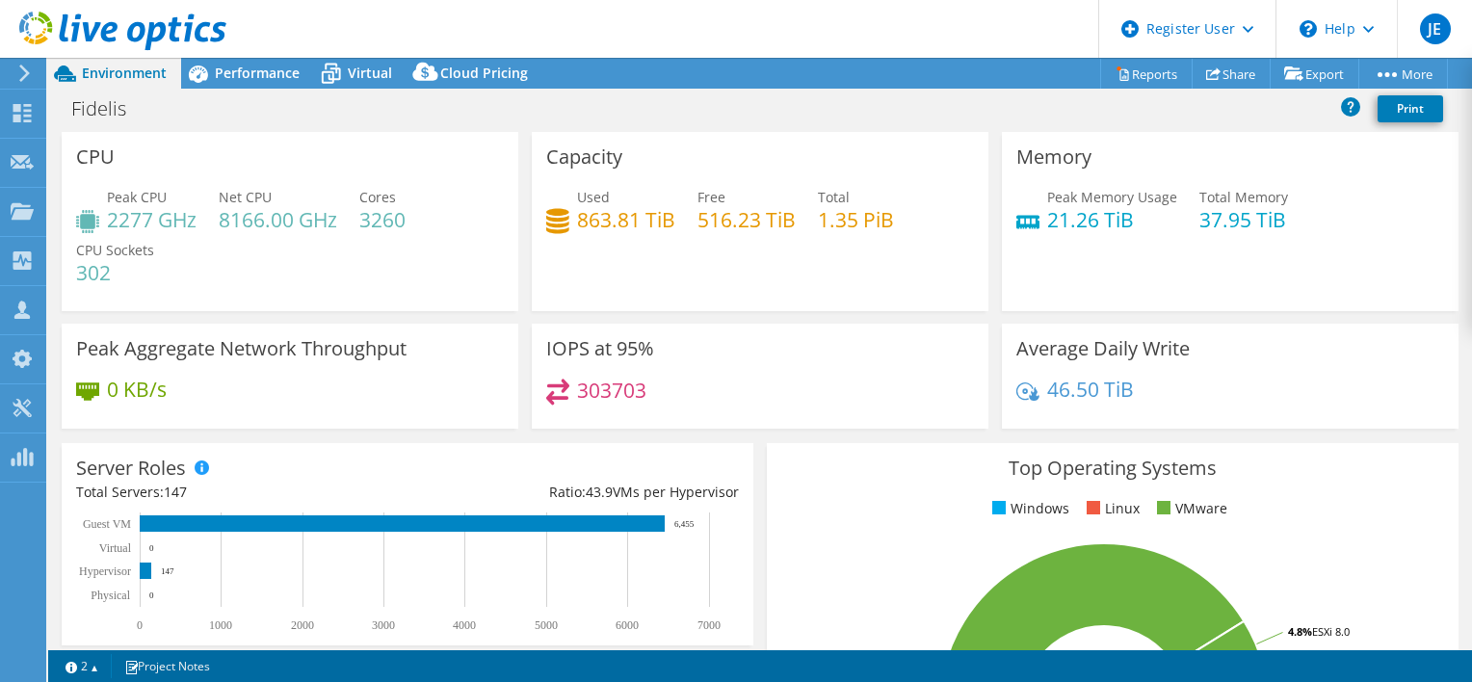
select select "USD"
click at [232, 66] on span "Performance" at bounding box center [257, 73] width 85 height 18
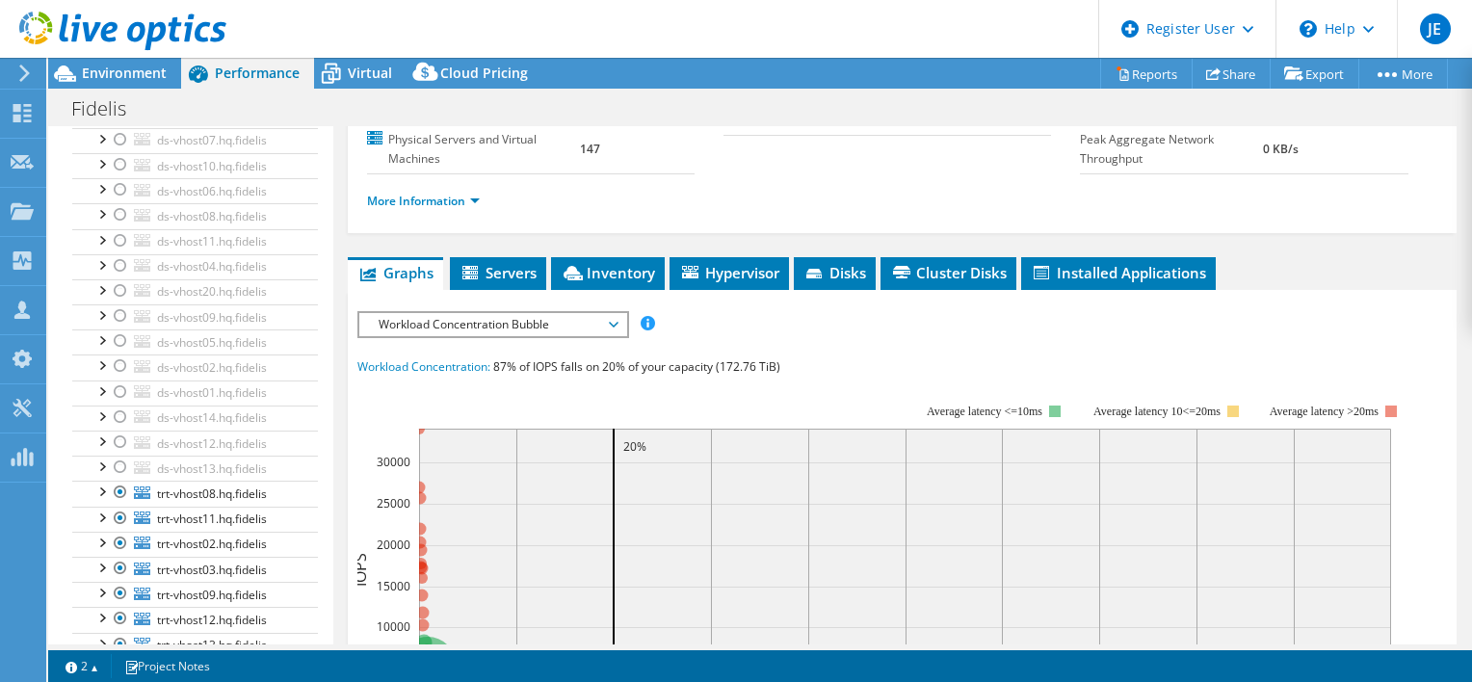
scroll to position [330, 0]
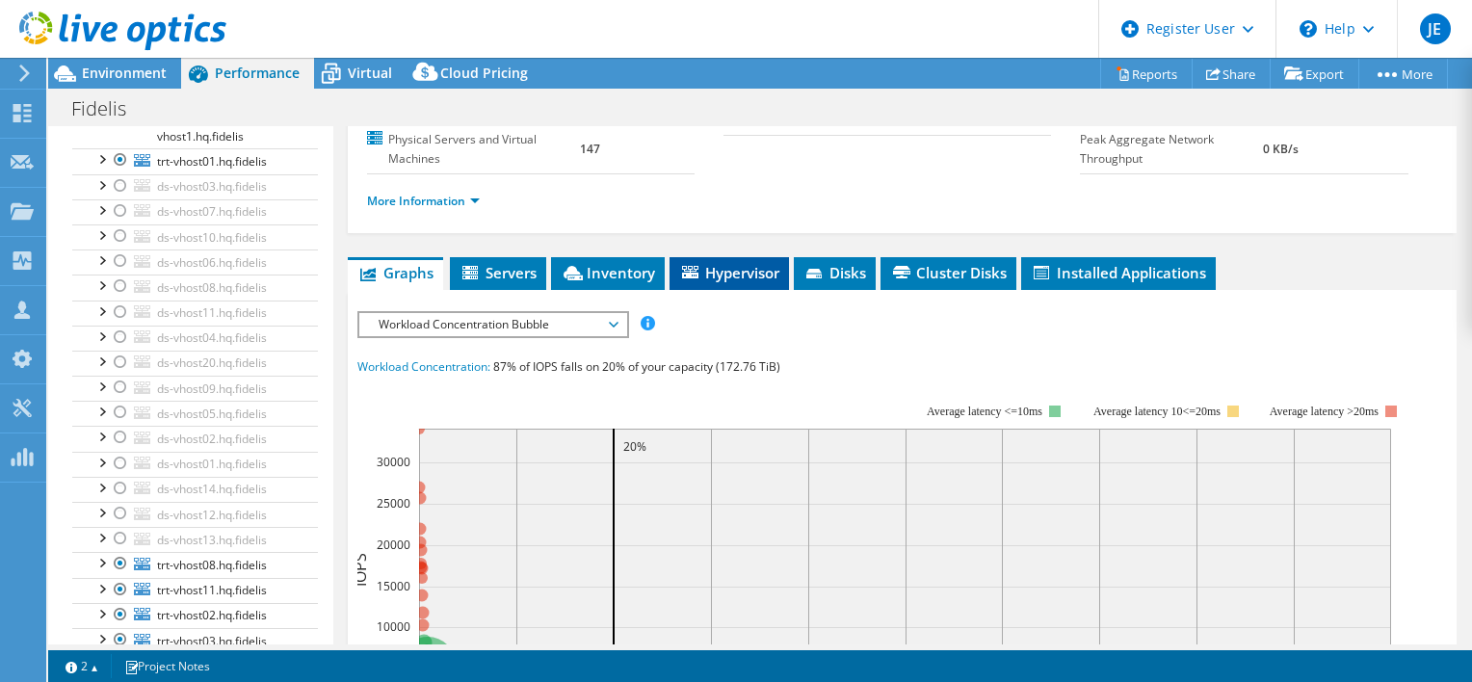
click at [765, 278] on li "Hypervisor" at bounding box center [729, 273] width 119 height 33
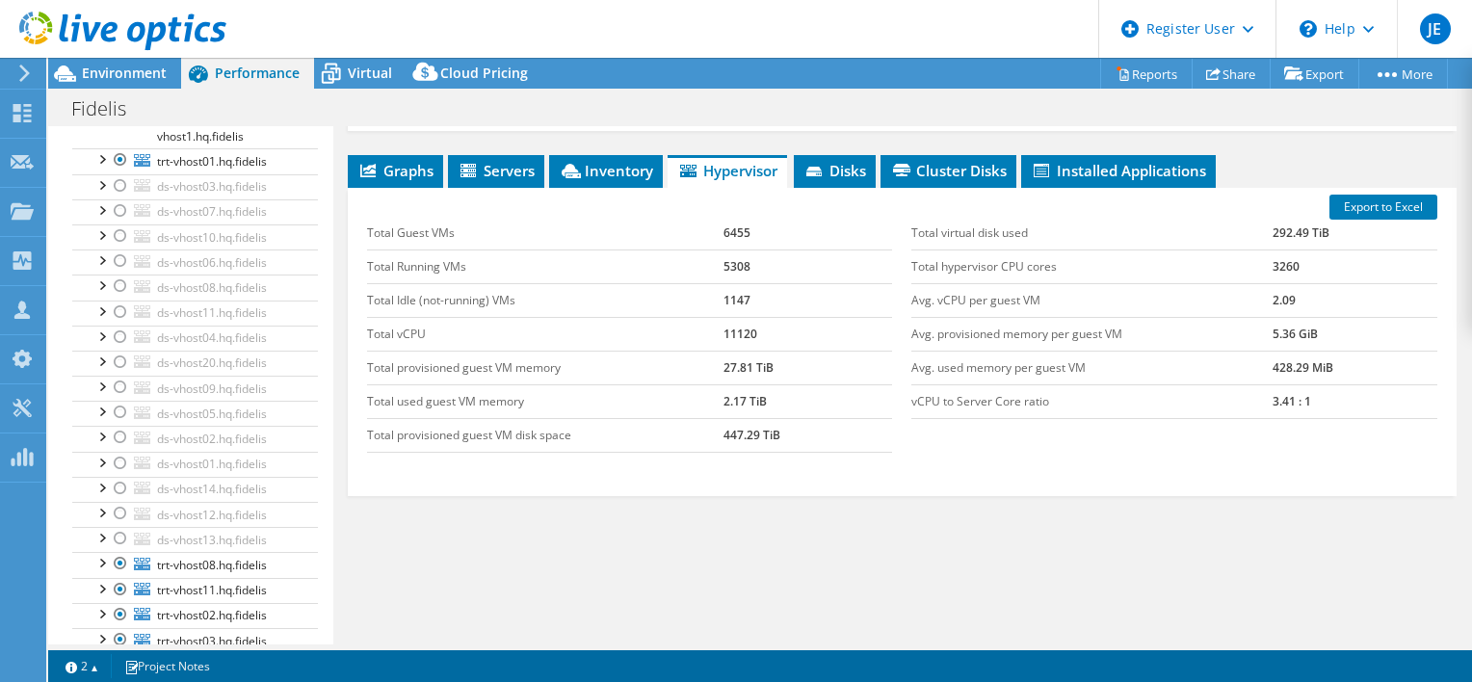
scroll to position [355, 0]
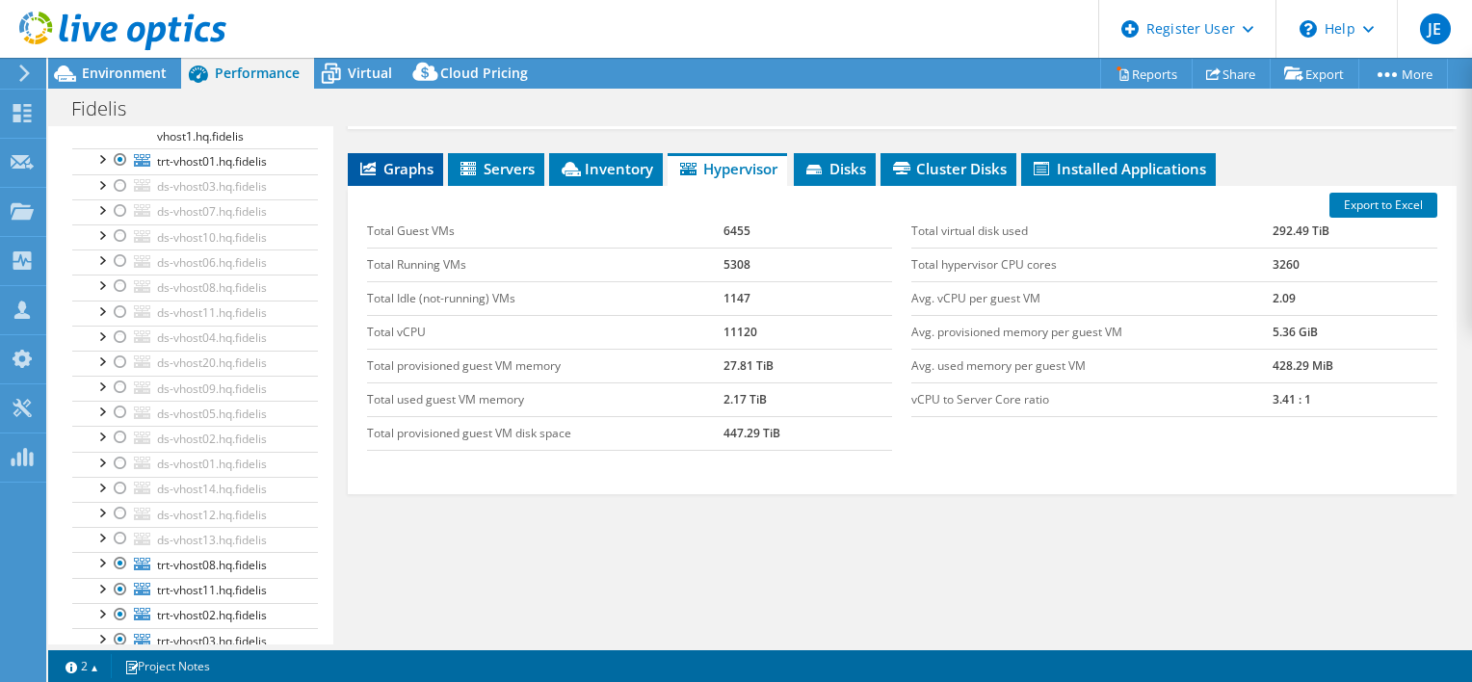
click at [388, 178] on span "Graphs" at bounding box center [396, 168] width 76 height 19
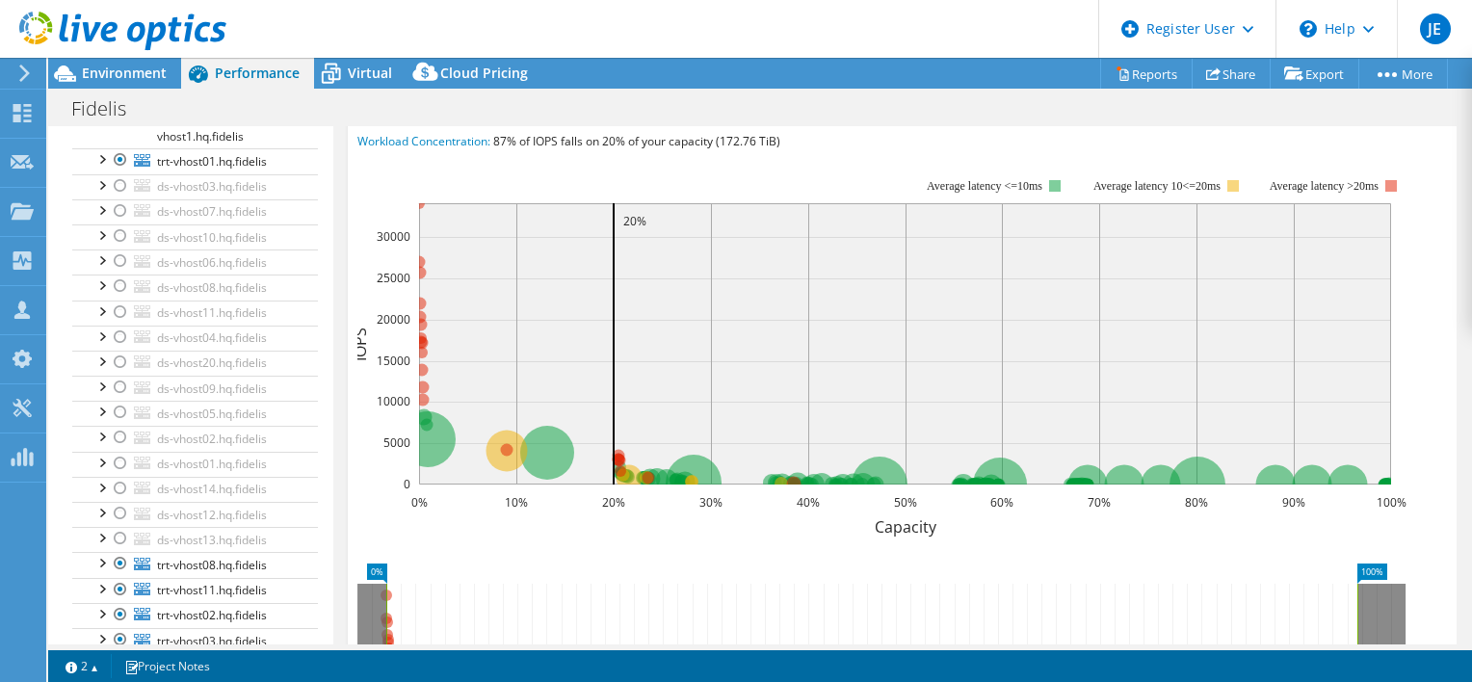
scroll to position [455, 0]
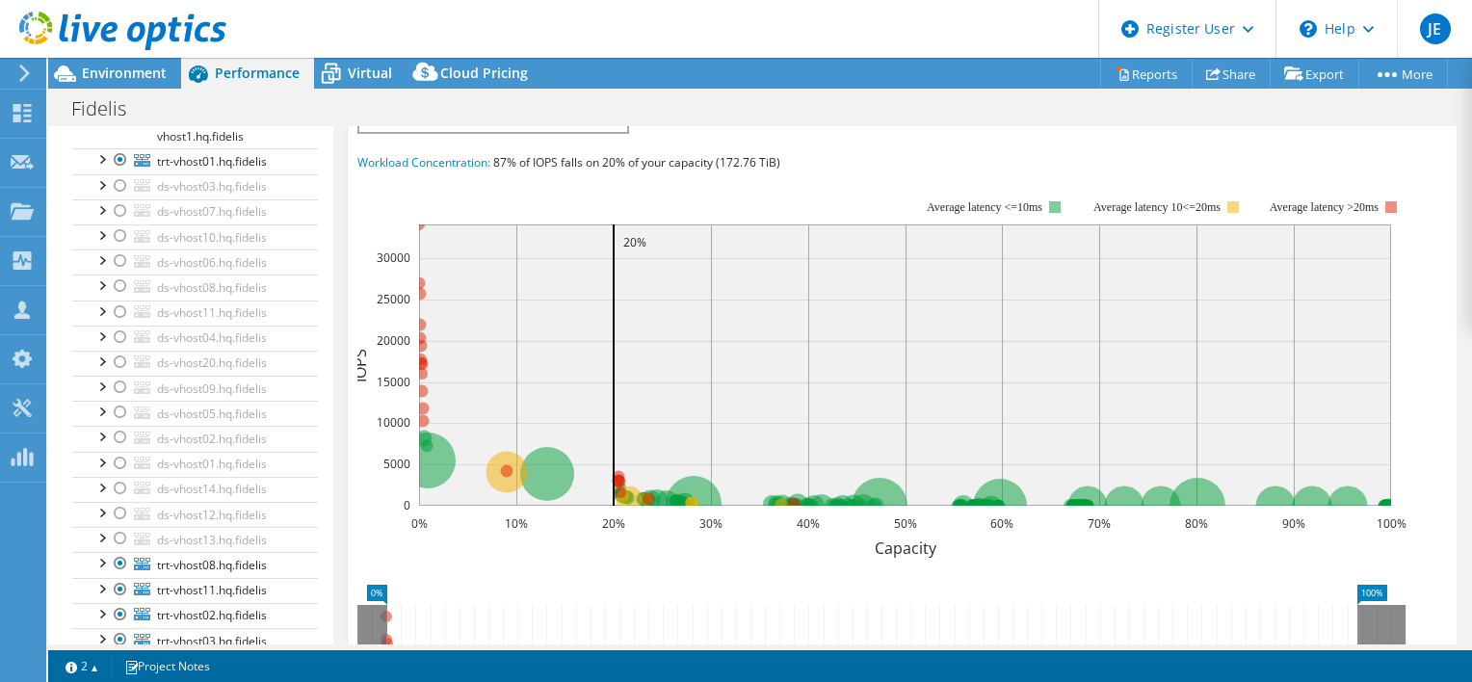
click at [472, 132] on span "Workload Concentration Bubble" at bounding box center [493, 120] width 248 height 23
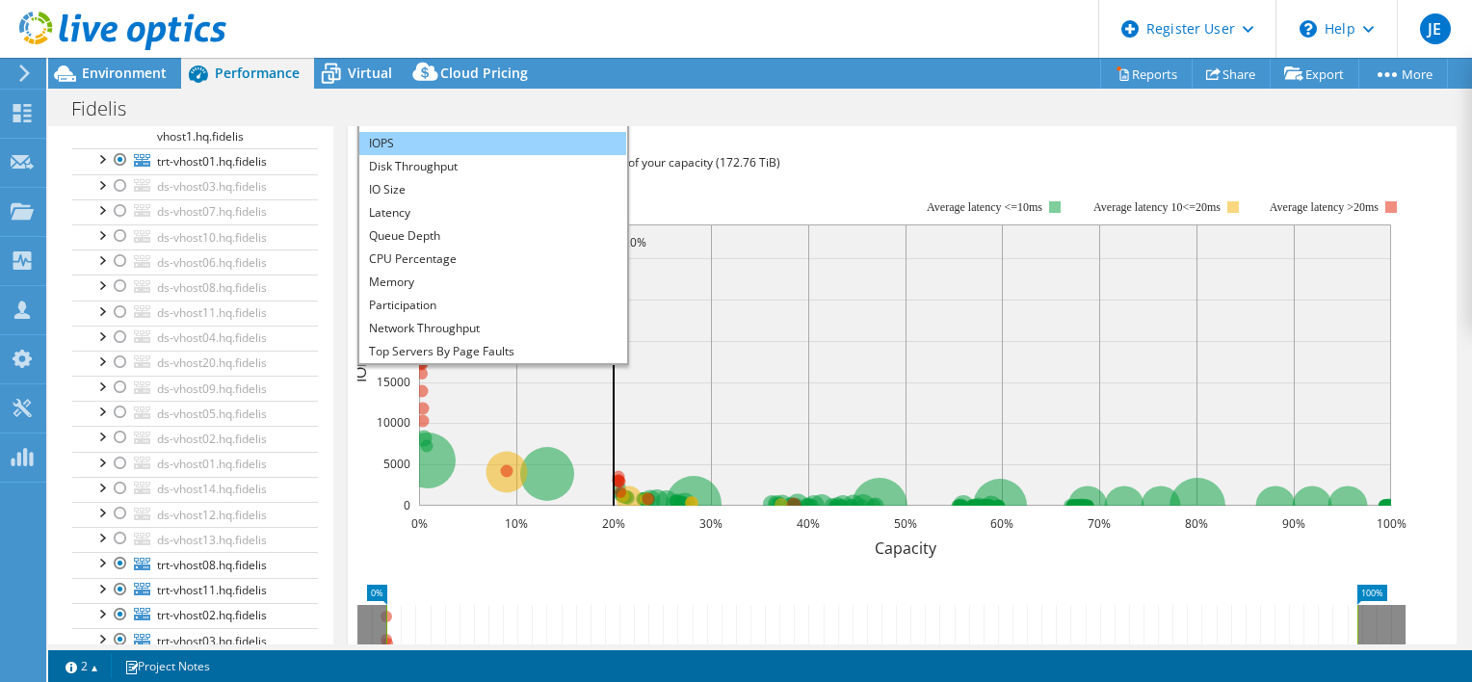
click at [422, 155] on li "IOPS" at bounding box center [492, 143] width 267 height 23
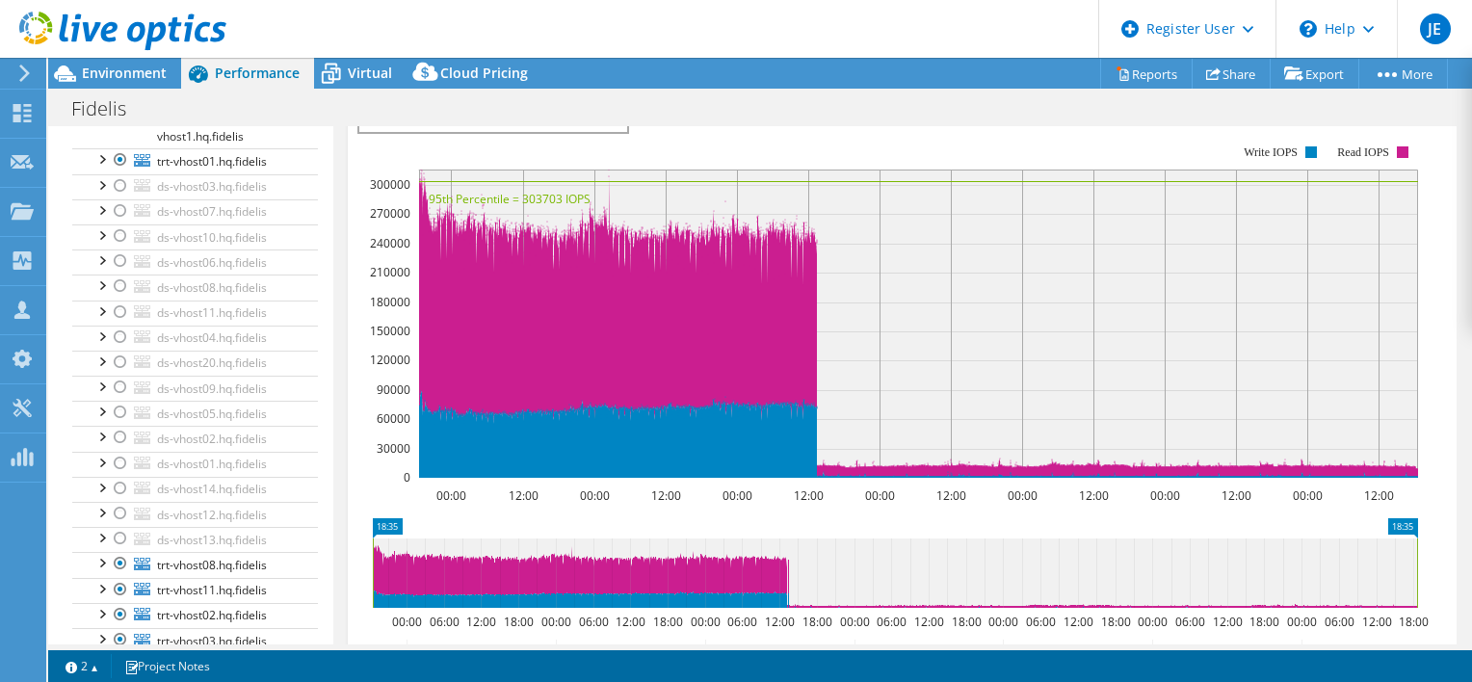
click at [509, 132] on span "IOPS" at bounding box center [493, 120] width 248 height 23
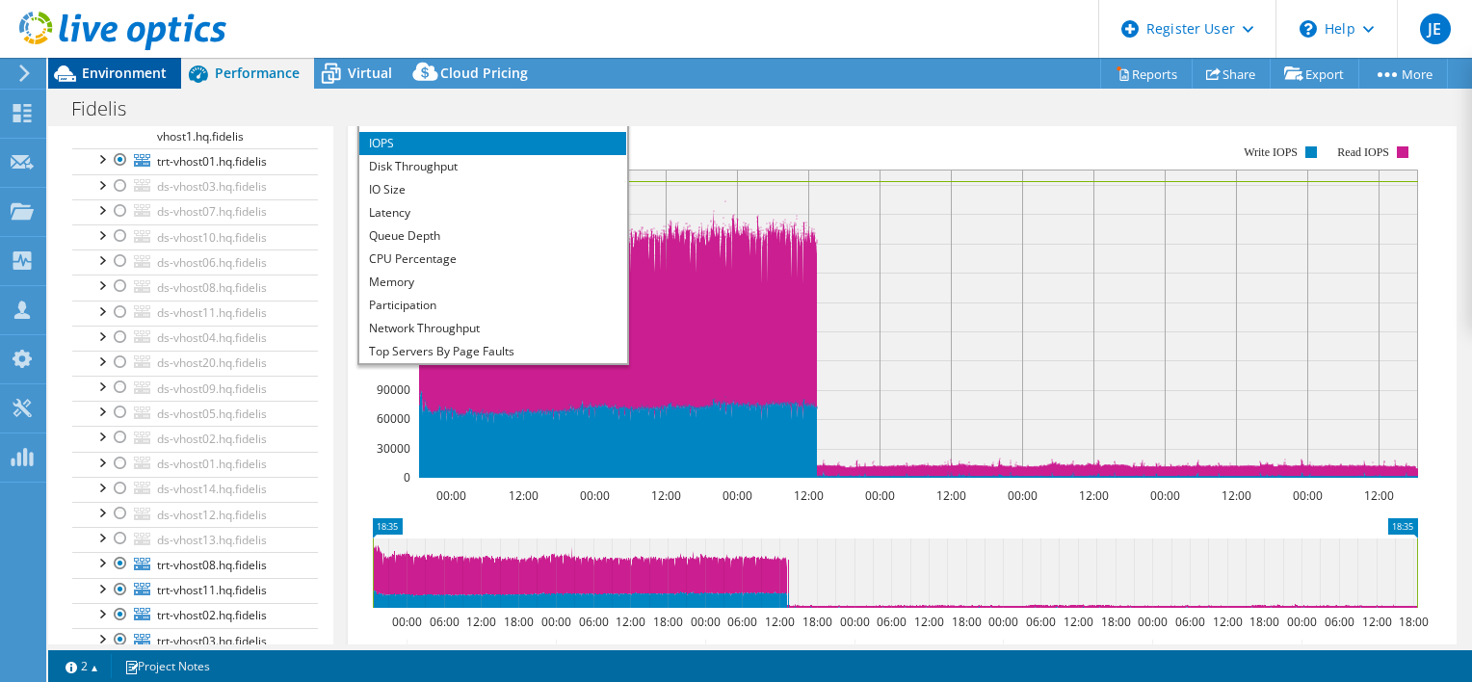
click at [119, 74] on span "Environment" at bounding box center [124, 73] width 85 height 18
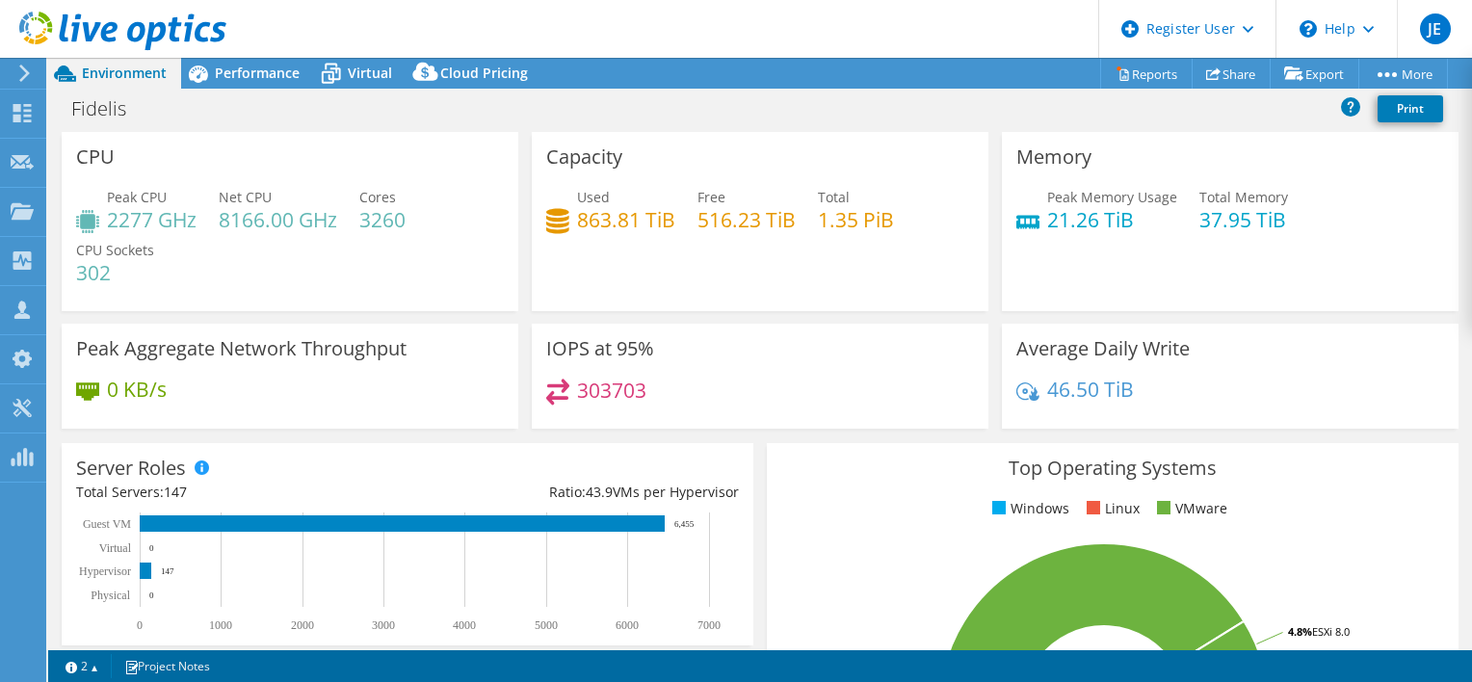
scroll to position [0, 0]
click at [247, 64] on span "Performance" at bounding box center [257, 73] width 85 height 18
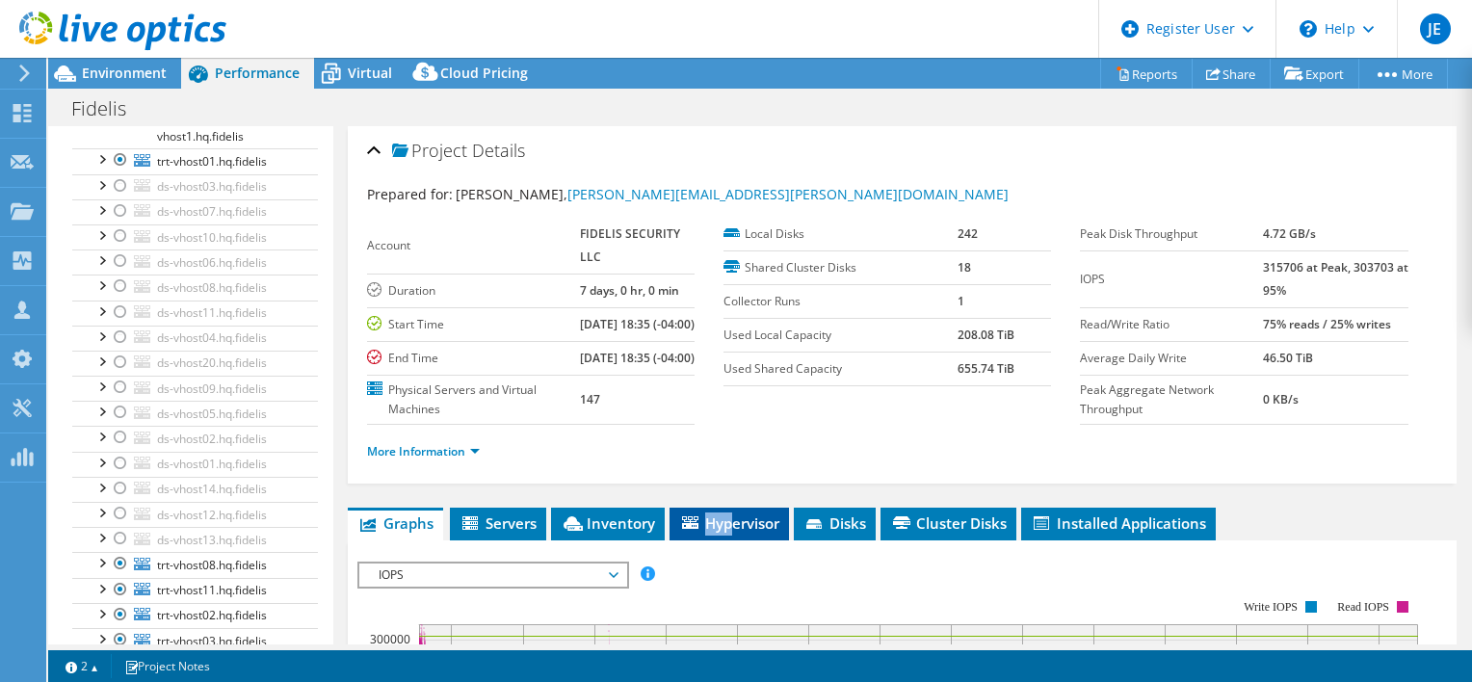
drag, startPoint x: 732, startPoint y: 523, endPoint x: 735, endPoint y: 547, distance: 24.3
click at [735, 533] on span "Hypervisor" at bounding box center [729, 523] width 100 height 19
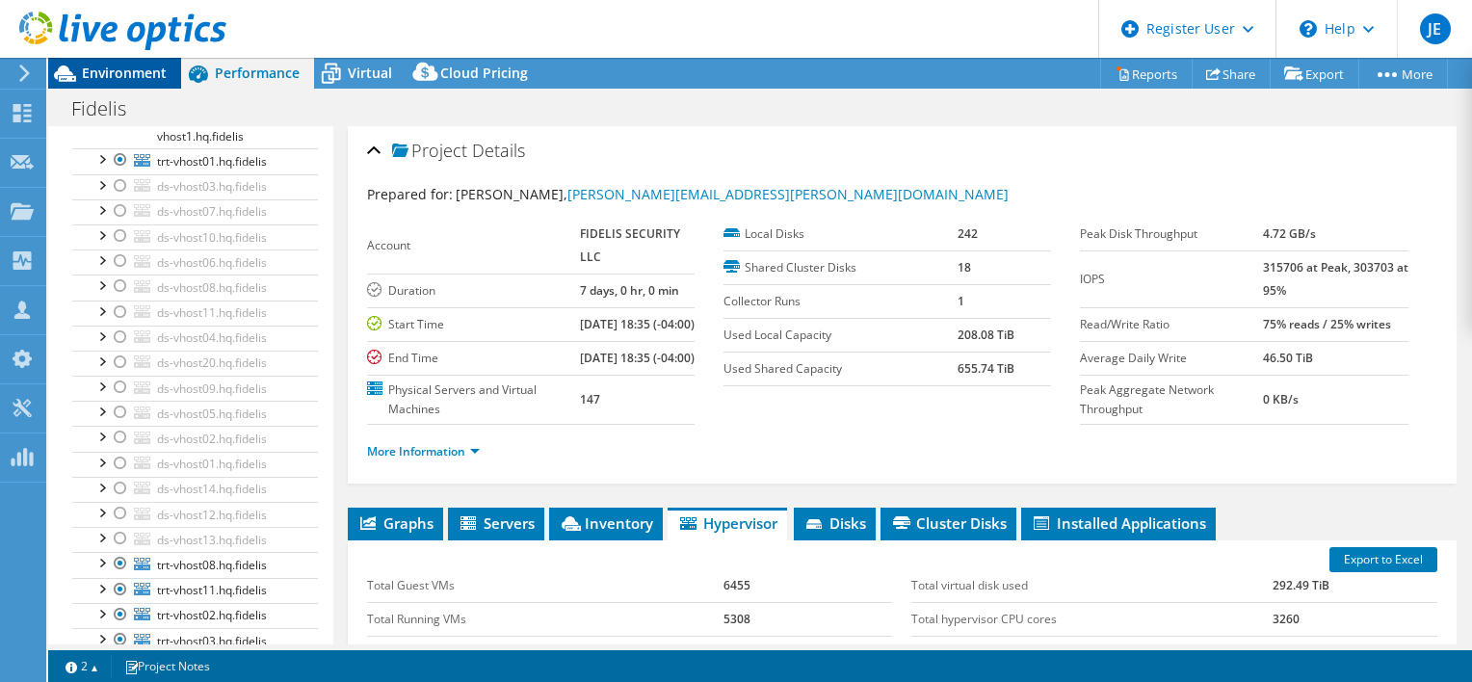
click at [93, 74] on span "Environment" at bounding box center [124, 73] width 85 height 18
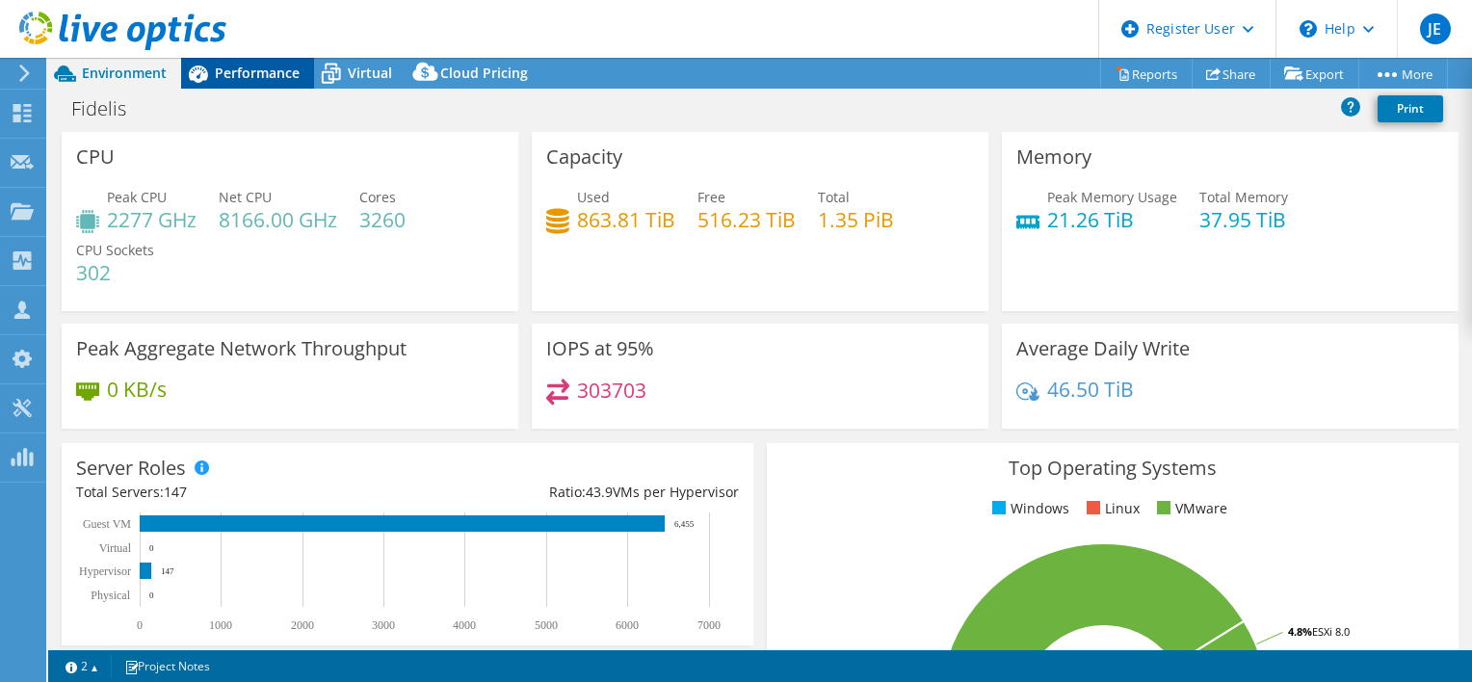
click at [237, 67] on span "Performance" at bounding box center [257, 73] width 85 height 18
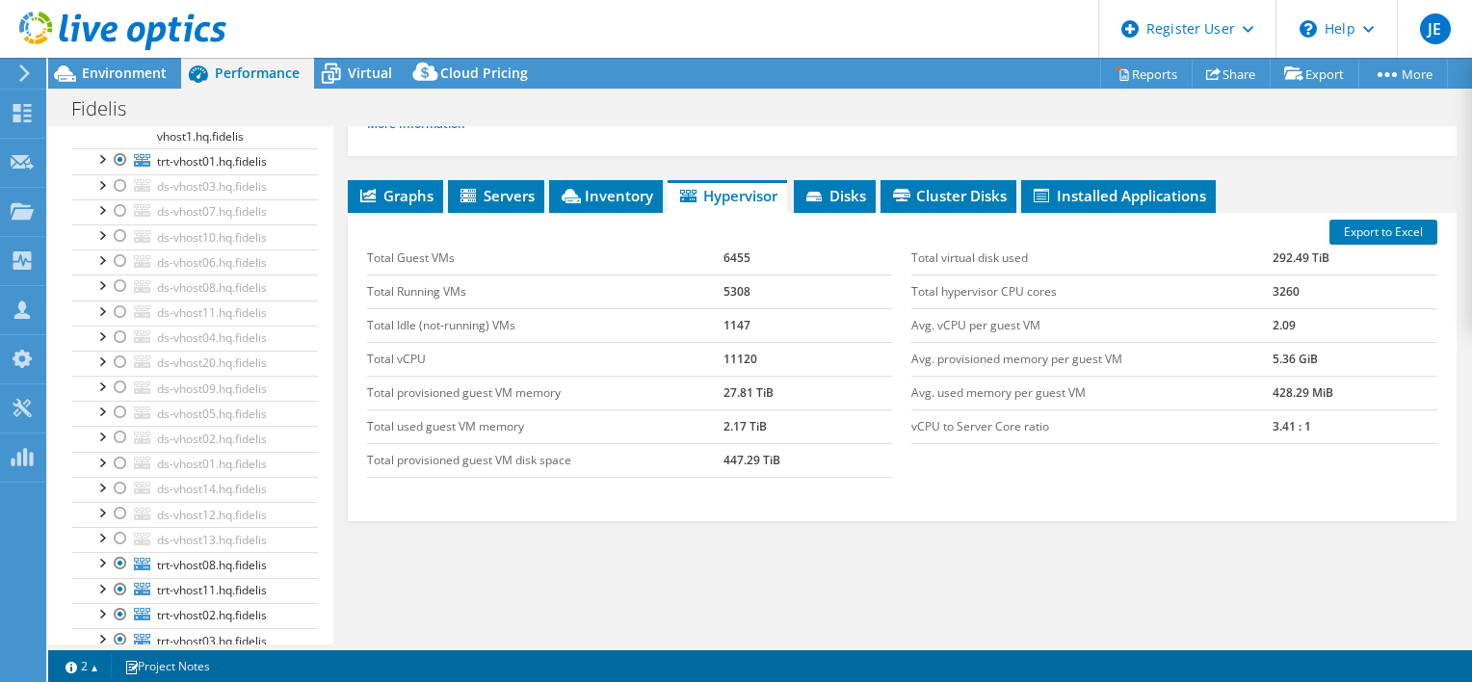
scroll to position [330, 0]
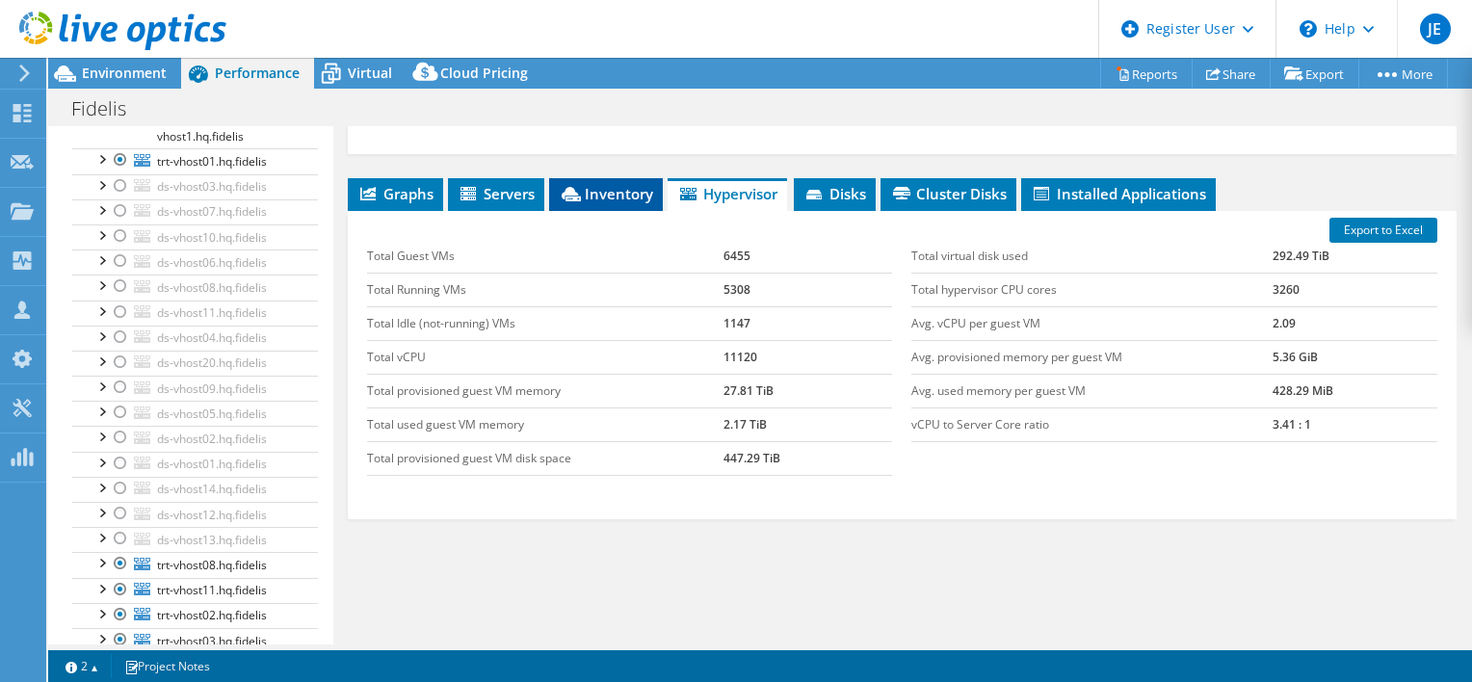
click at [609, 203] on span "Inventory" at bounding box center [606, 193] width 94 height 19
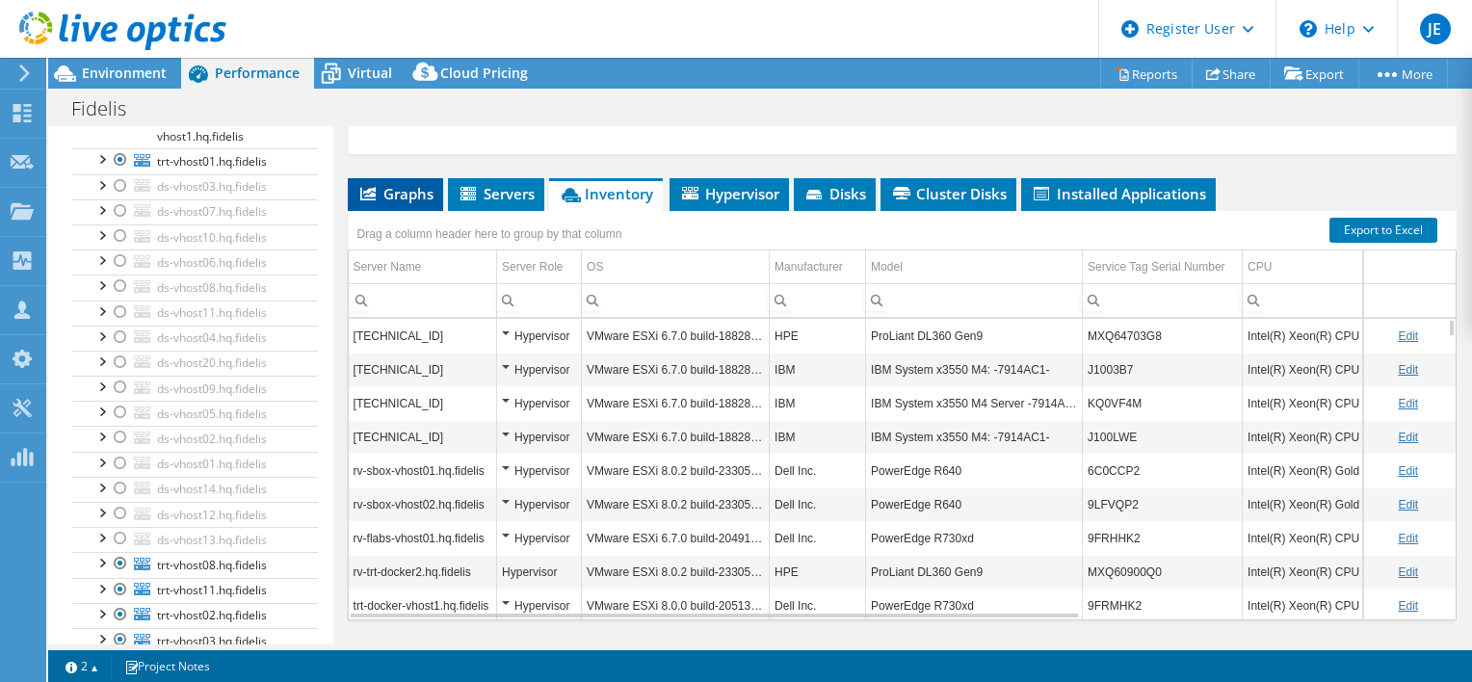
click at [381, 203] on span "Graphs" at bounding box center [396, 193] width 76 height 19
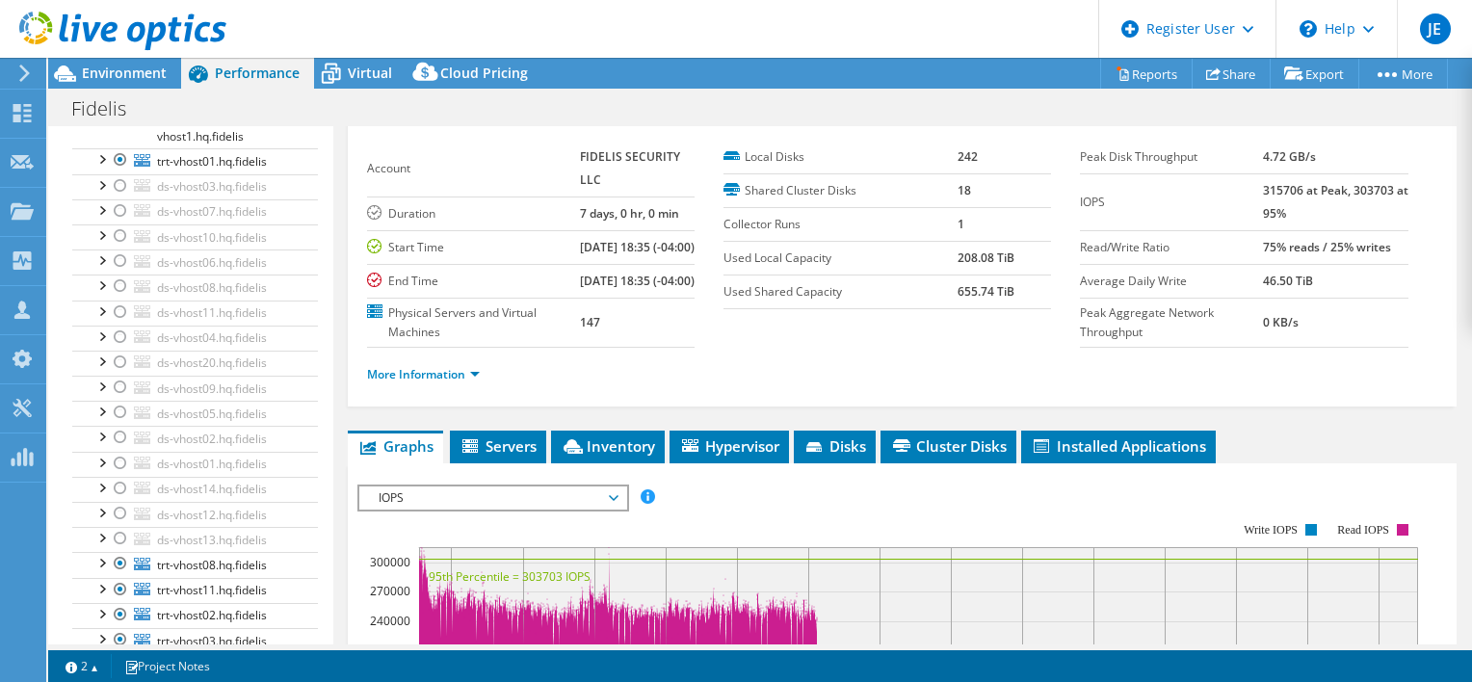
scroll to position [0, 0]
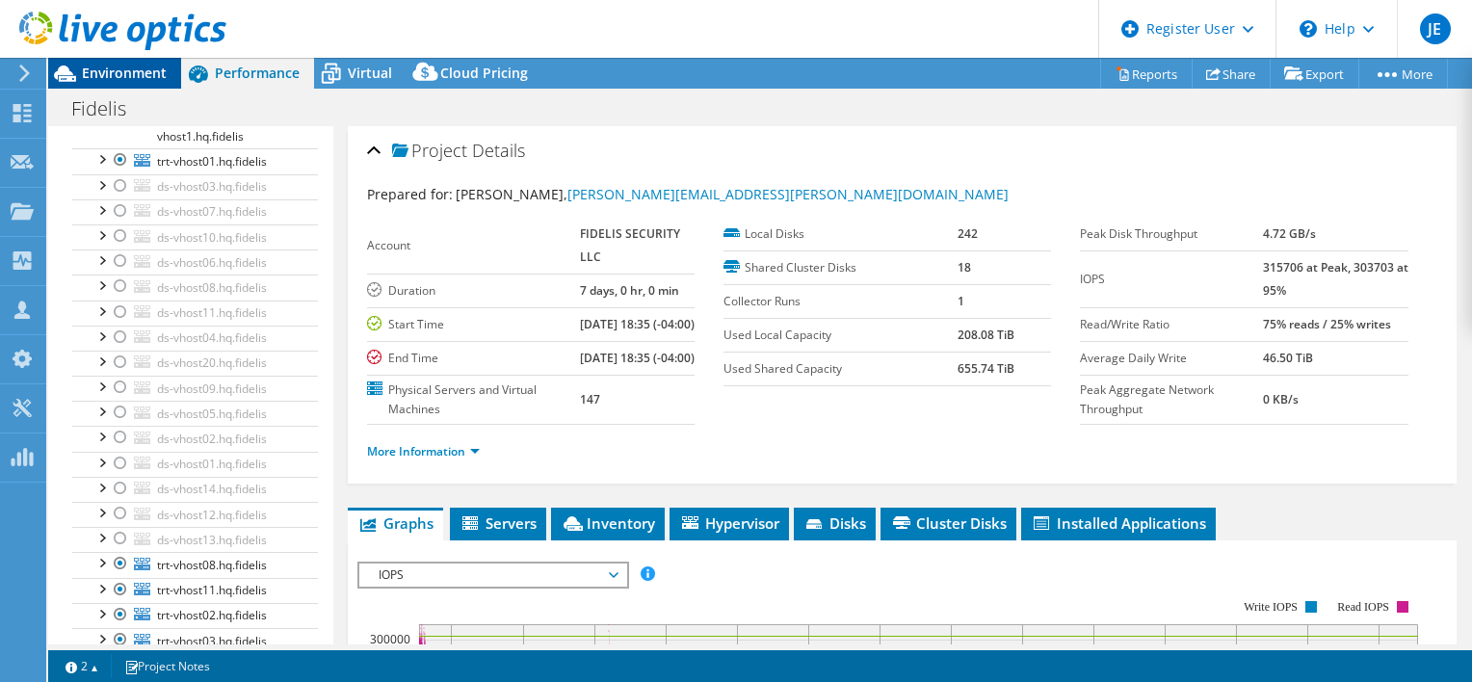
click at [135, 68] on span "Environment" at bounding box center [124, 73] width 85 height 18
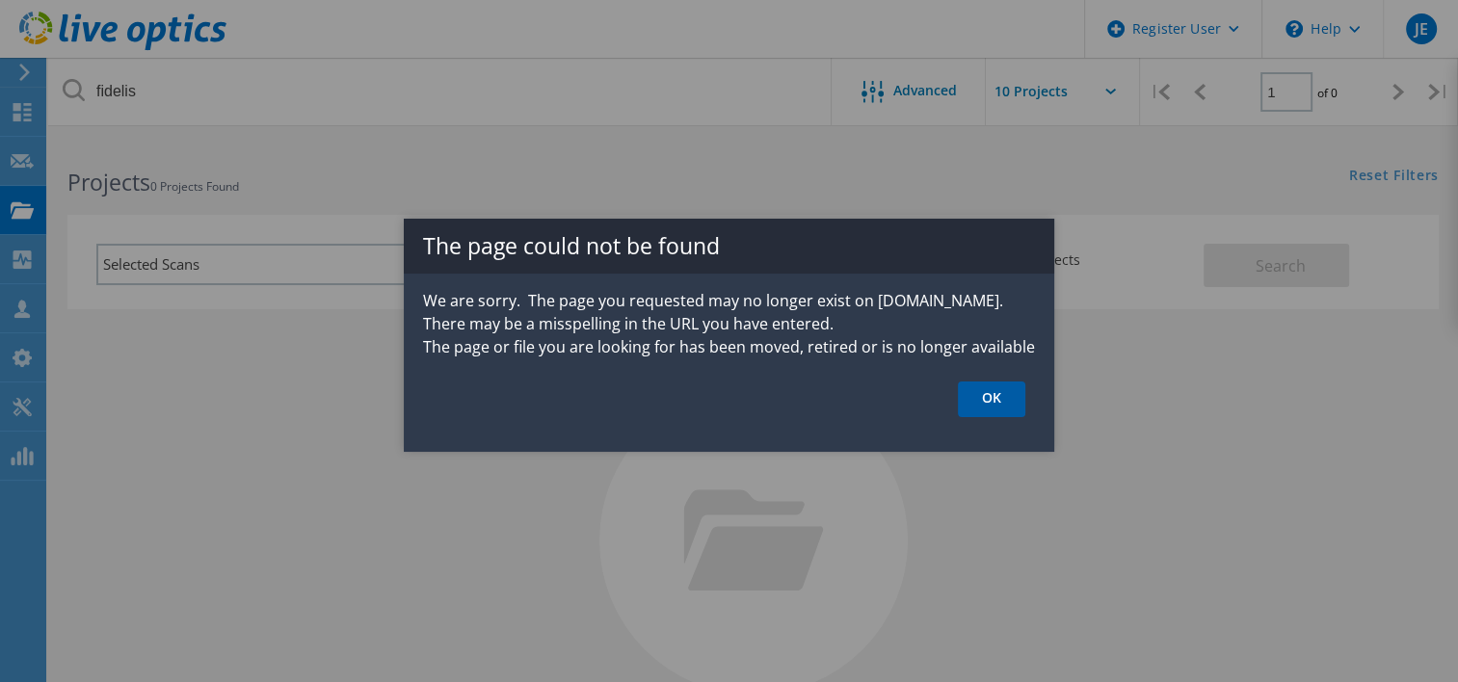
click at [1002, 414] on link "OK" at bounding box center [991, 400] width 67 height 36
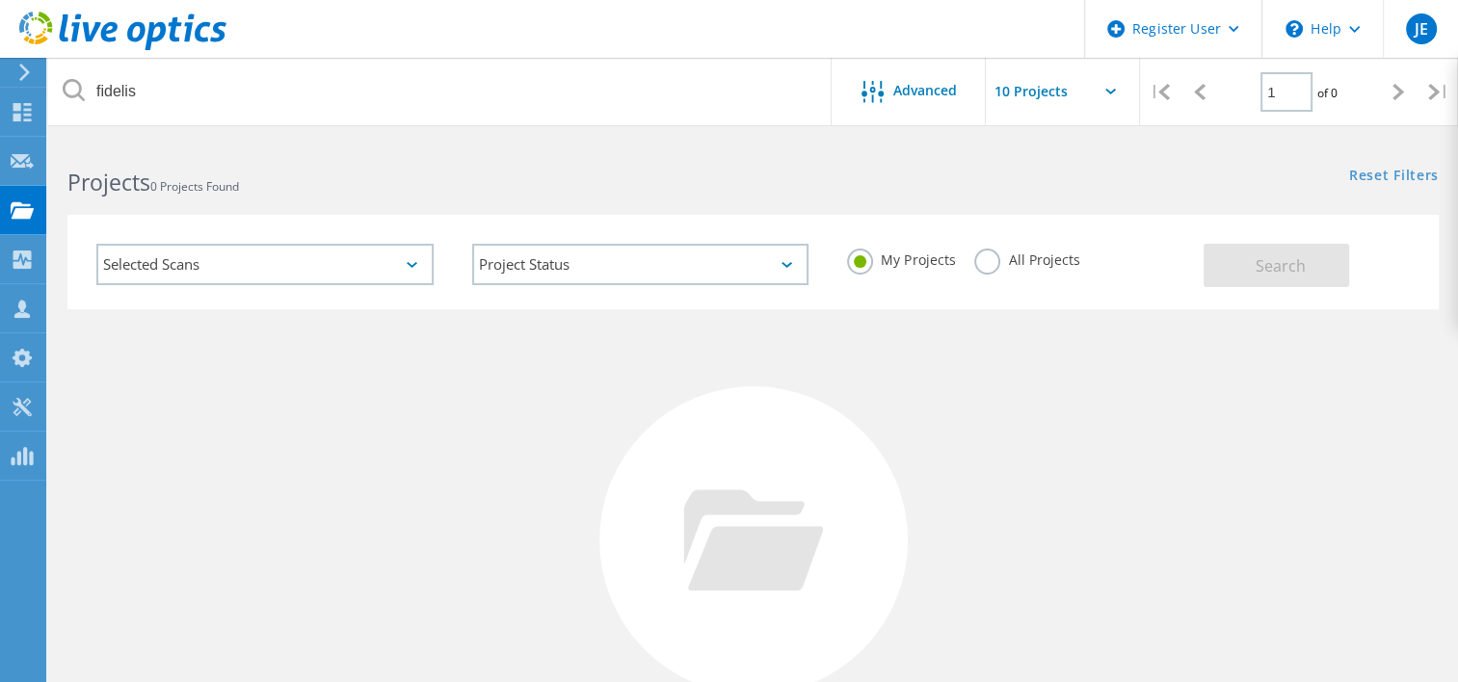
click at [170, 23] on use at bounding box center [122, 31] width 207 height 39
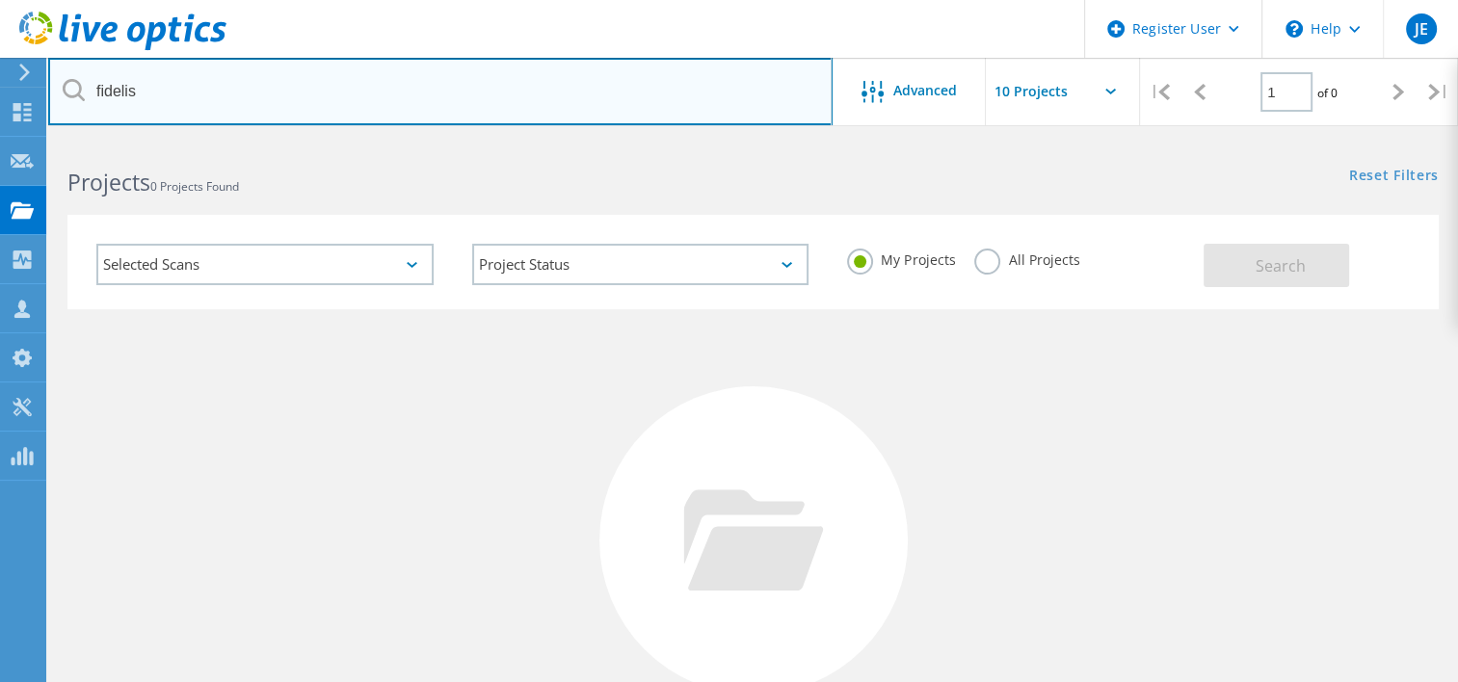
click at [563, 84] on input "fidelis" at bounding box center [440, 91] width 784 height 67
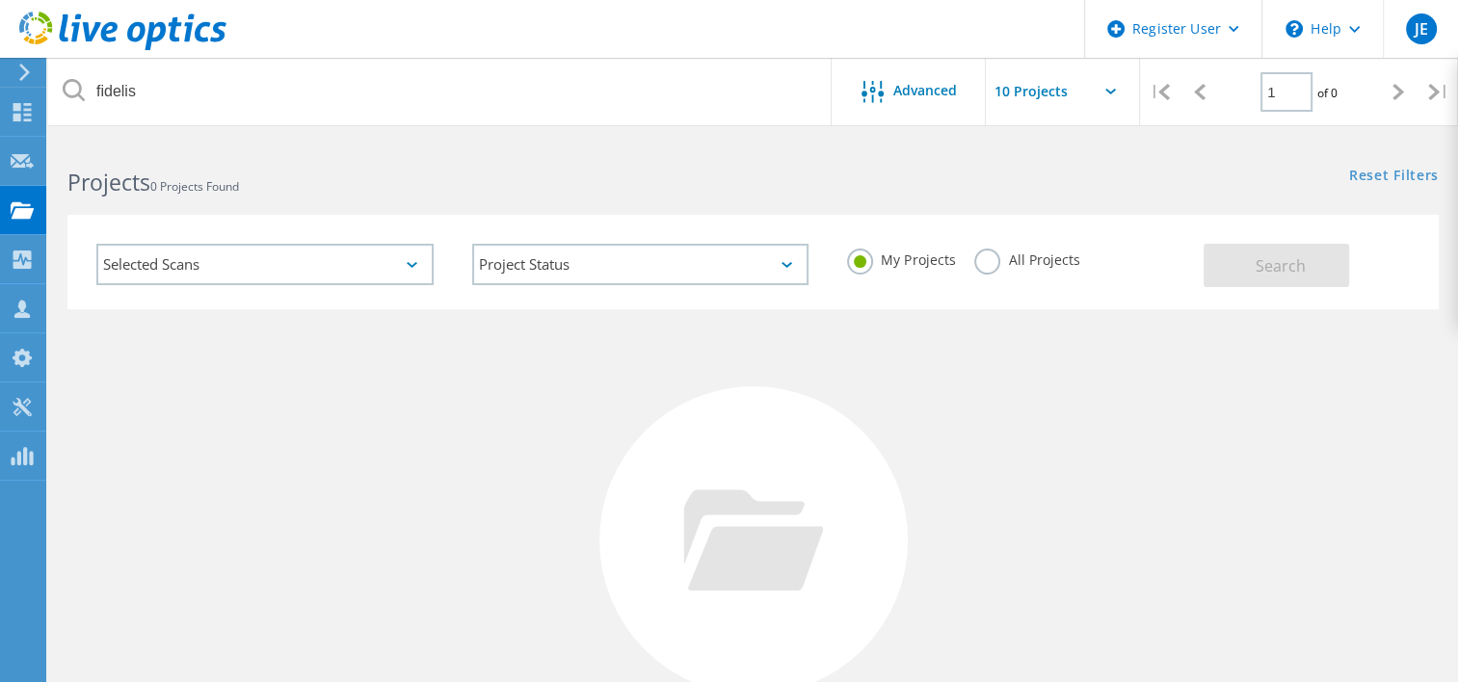
click at [987, 251] on label "All Projects" at bounding box center [1026, 258] width 105 height 18
click at [0, 0] on input "All Projects" at bounding box center [0, 0] width 0 height 0
click at [1294, 263] on span "Search" at bounding box center [1281, 265] width 50 height 21
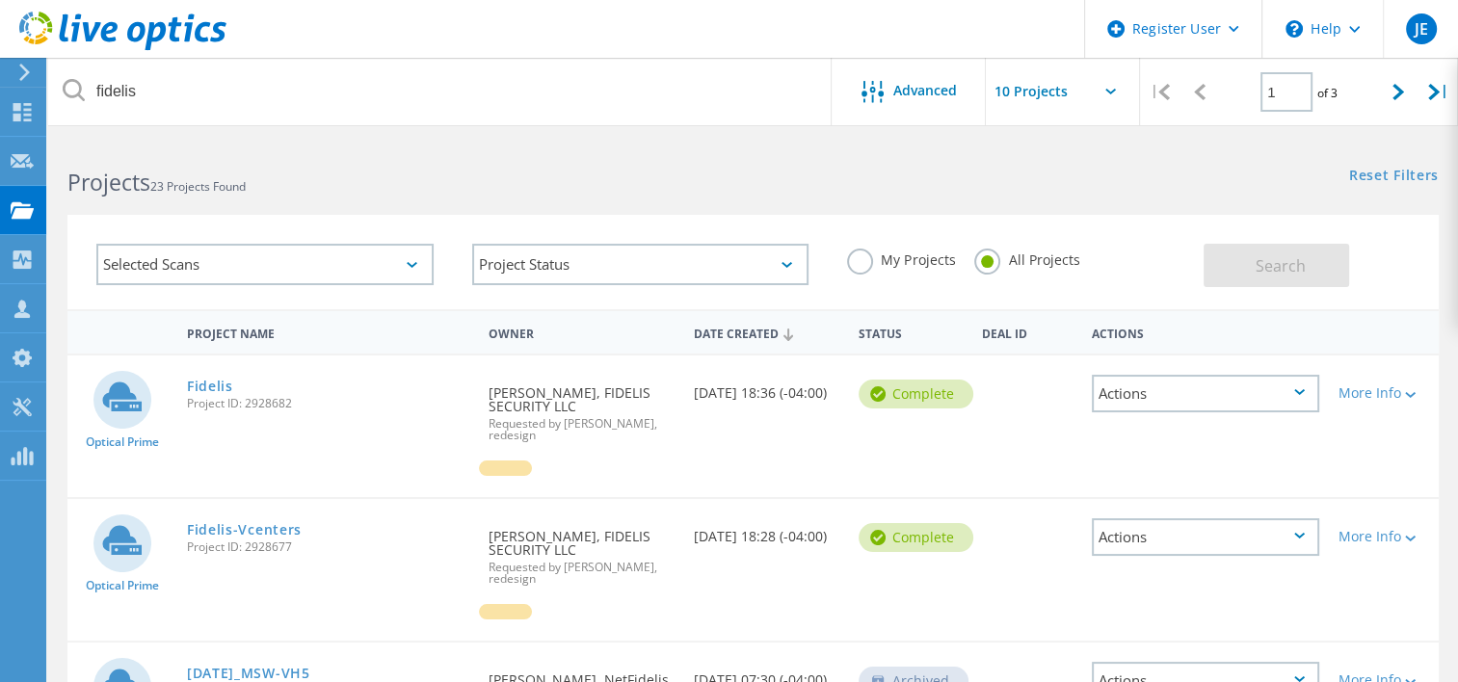
scroll to position [98, 0]
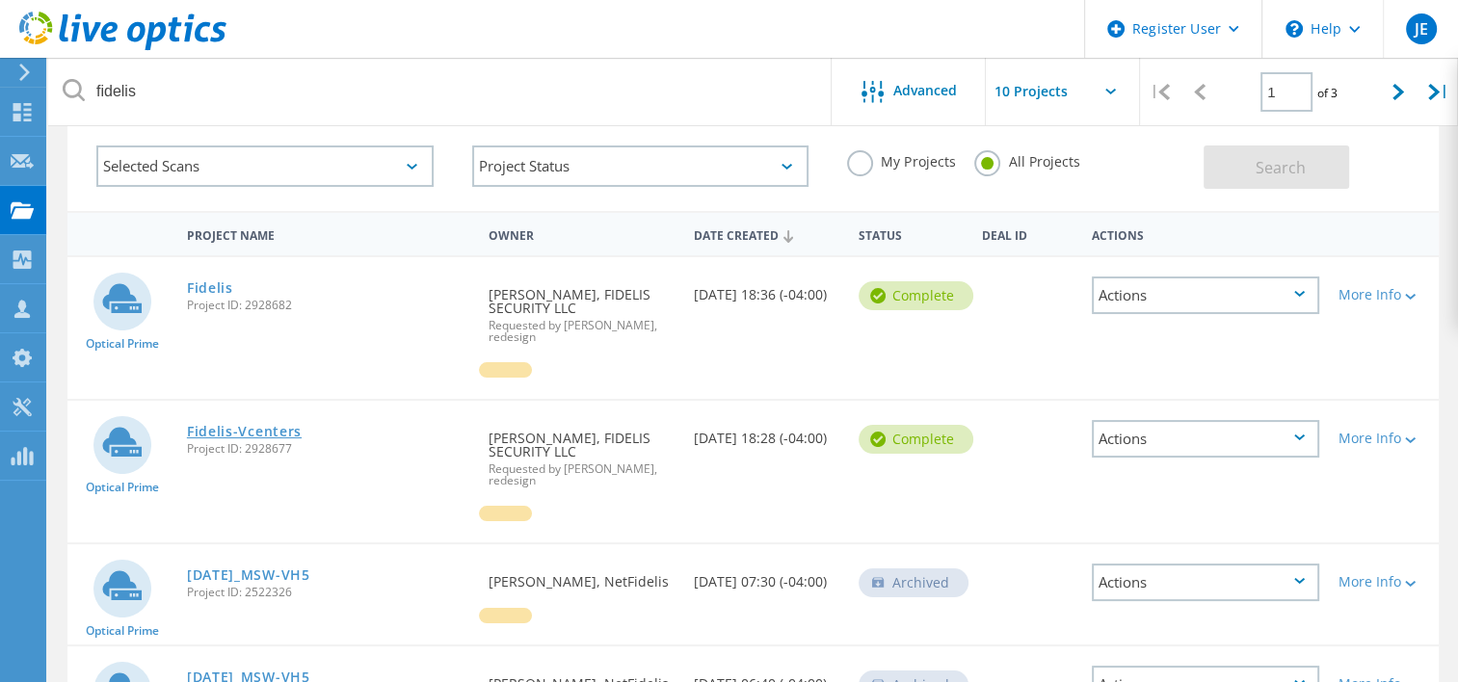
click at [244, 430] on link "Fidelis-Vcenters" at bounding box center [244, 431] width 115 height 13
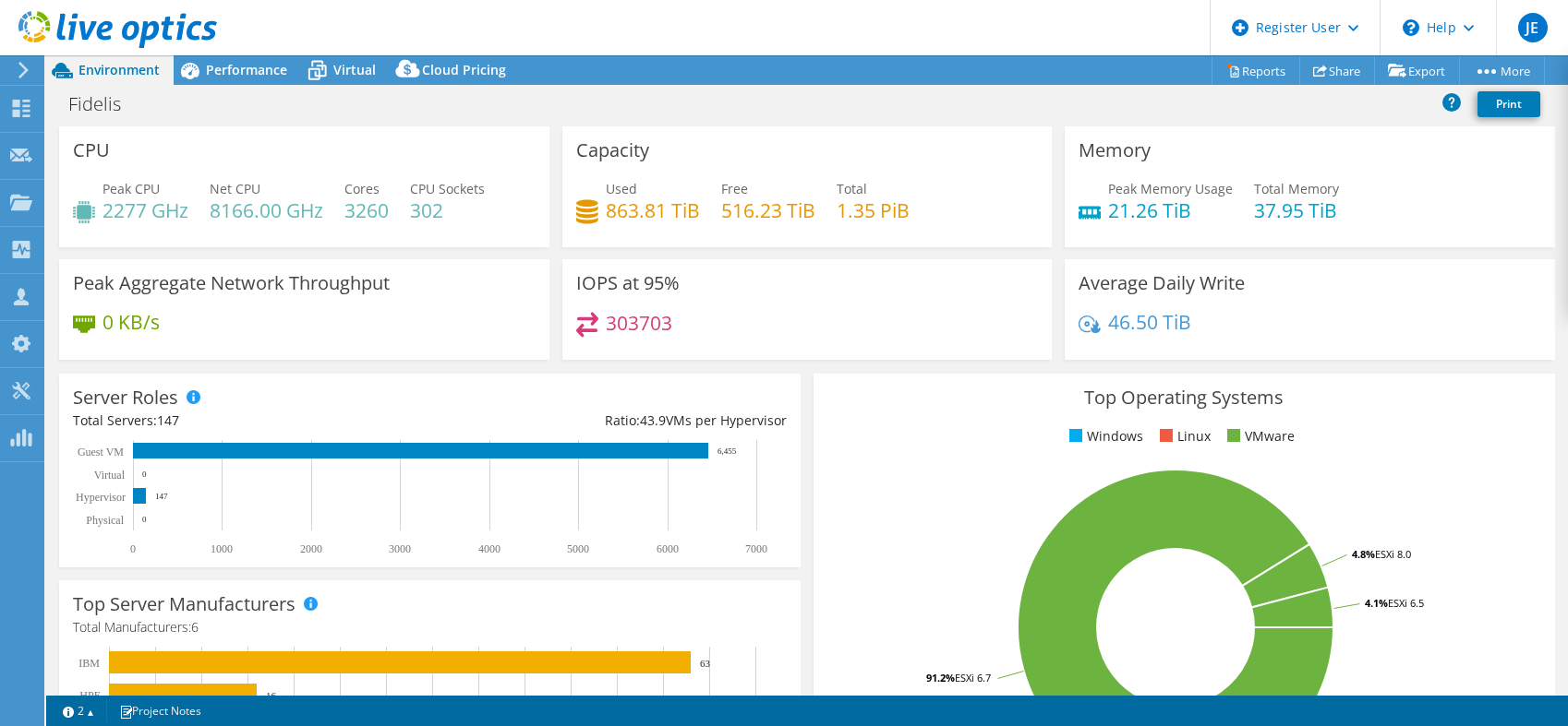
select select "USD"
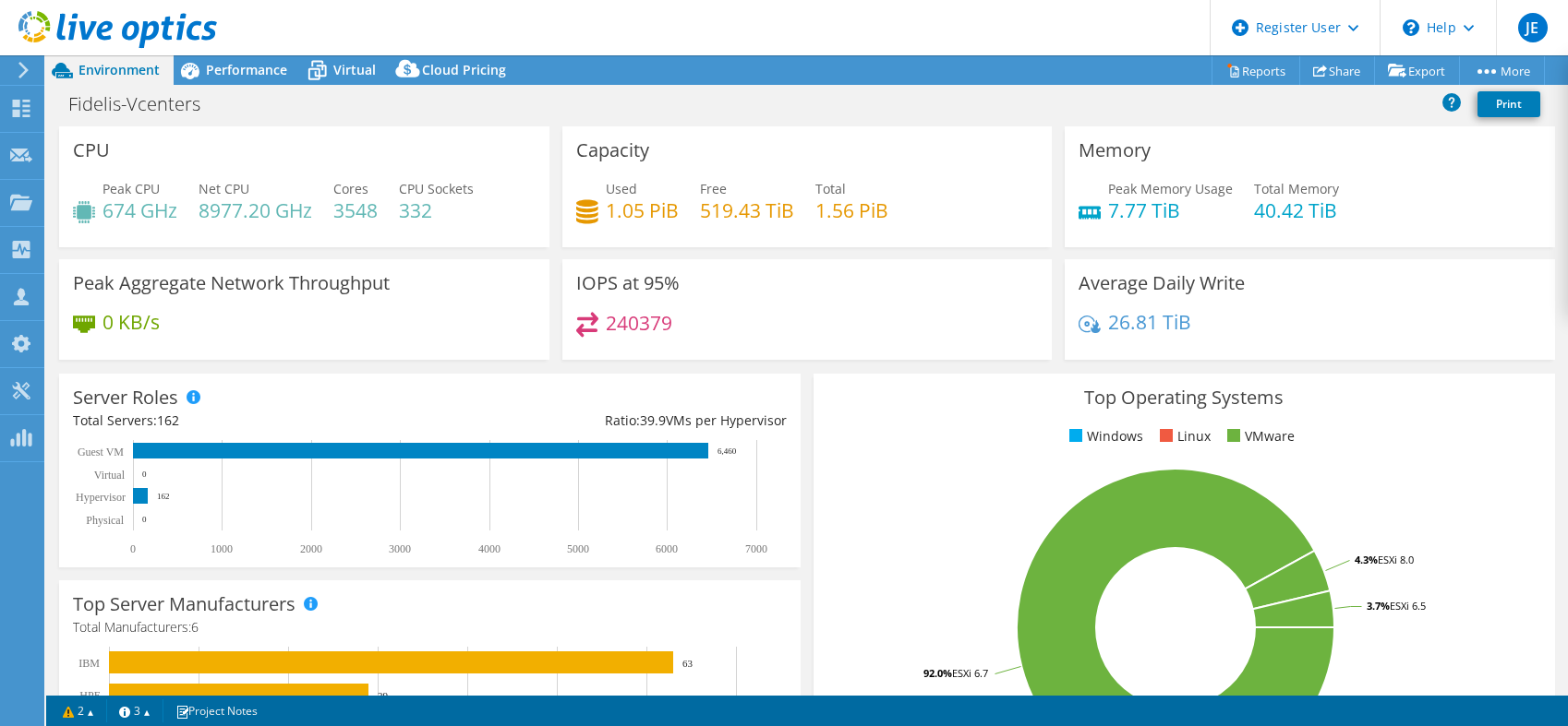
select select "USD"
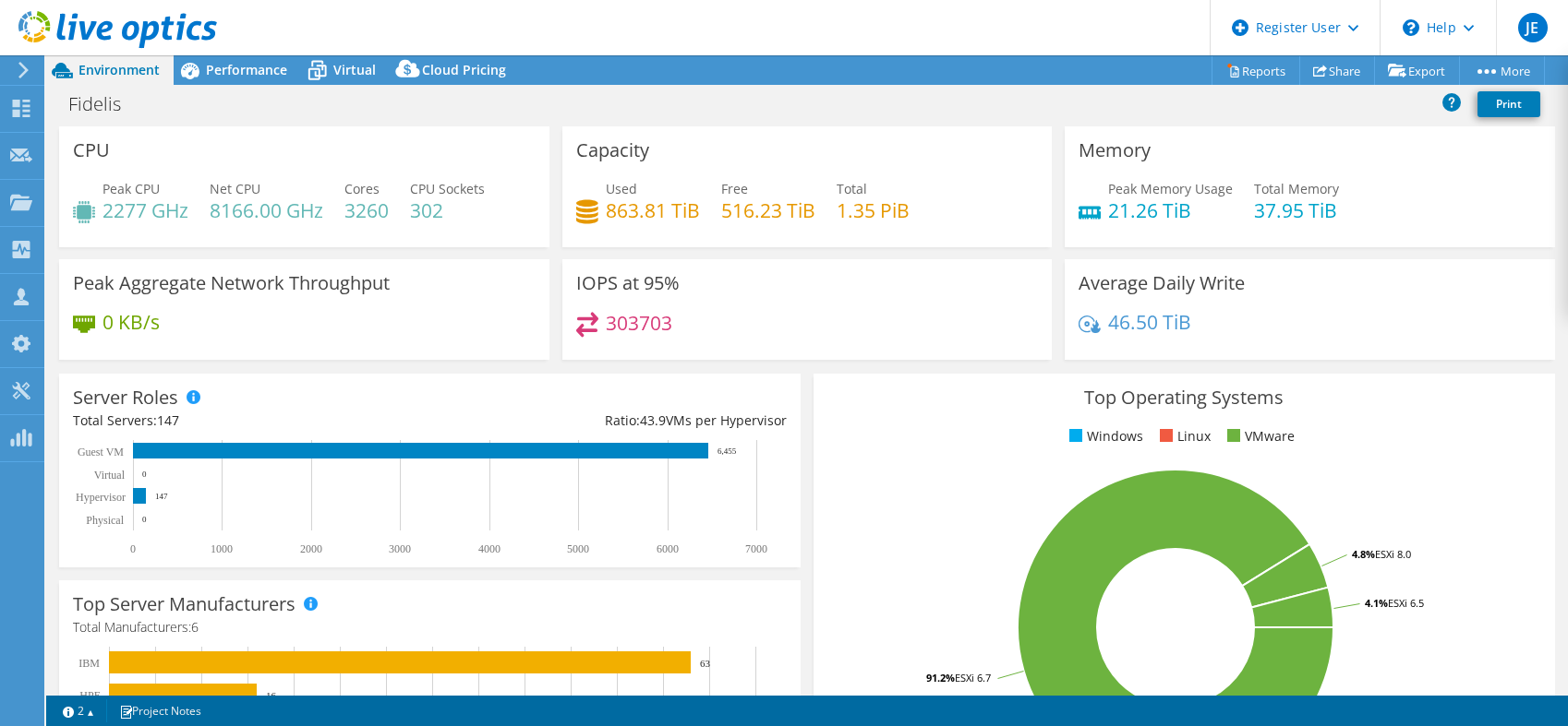
select select "USD"
